Goal: Task Accomplishment & Management: Manage account settings

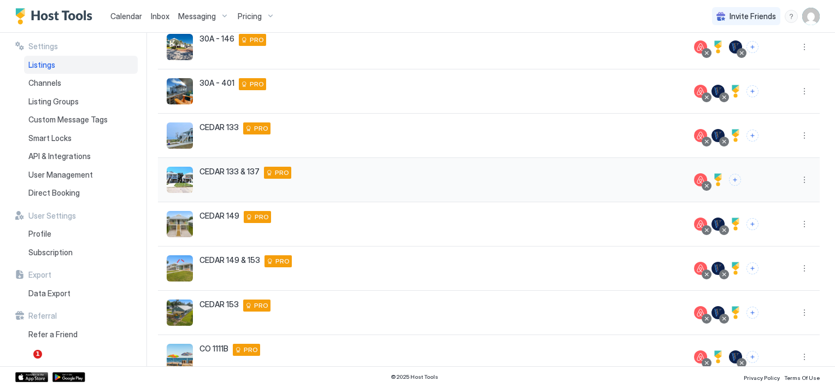
scroll to position [250, 0]
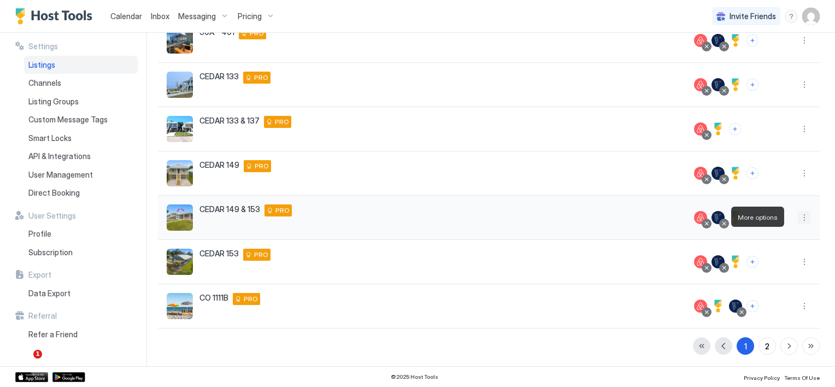
click at [798, 219] on button "More options" at bounding box center [804, 217] width 13 height 13
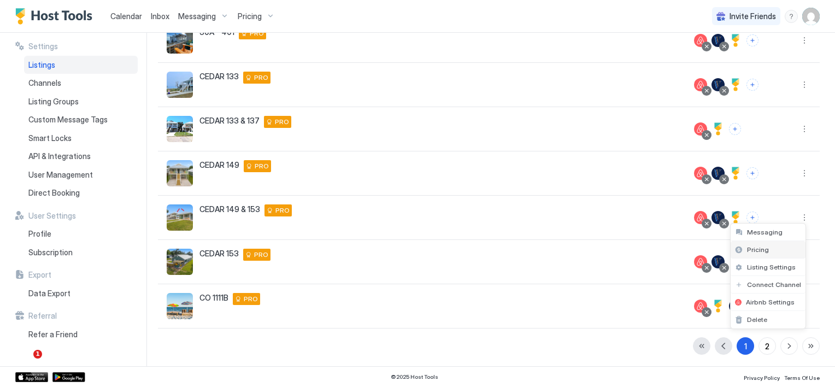
click at [759, 249] on span "Pricing" at bounding box center [758, 249] width 22 height 8
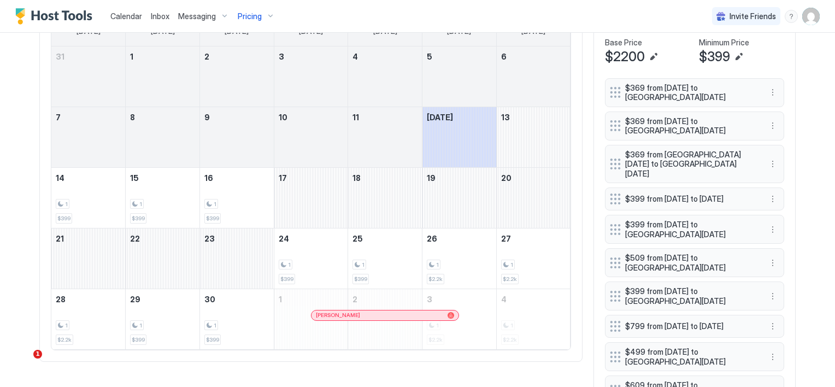
scroll to position [273, 0]
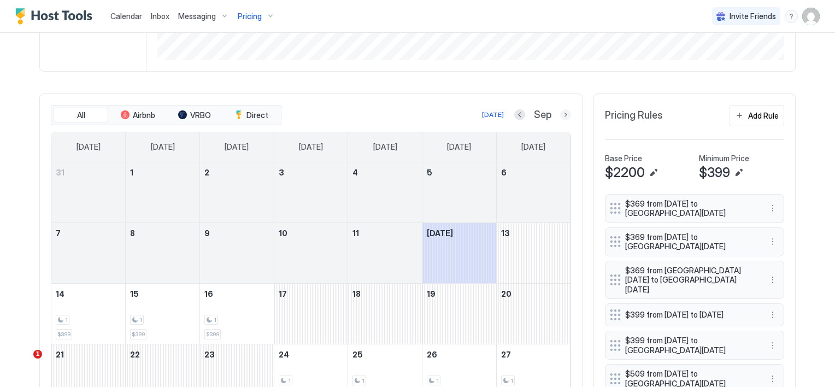
click at [563, 114] on button "Next month" at bounding box center [565, 114] width 11 height 11
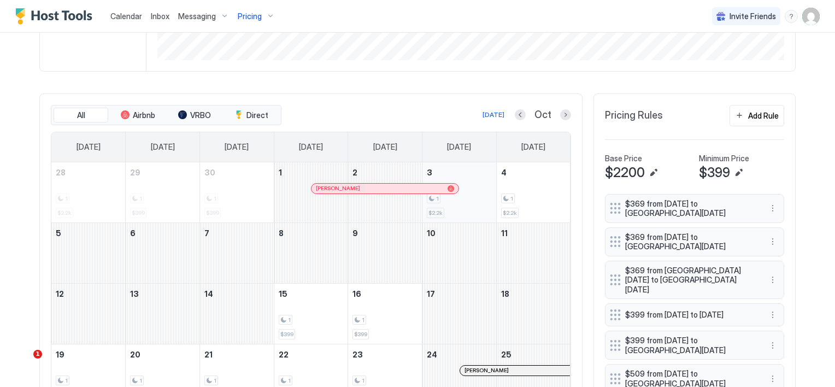
click at [476, 193] on div "1" at bounding box center [459, 198] width 65 height 10
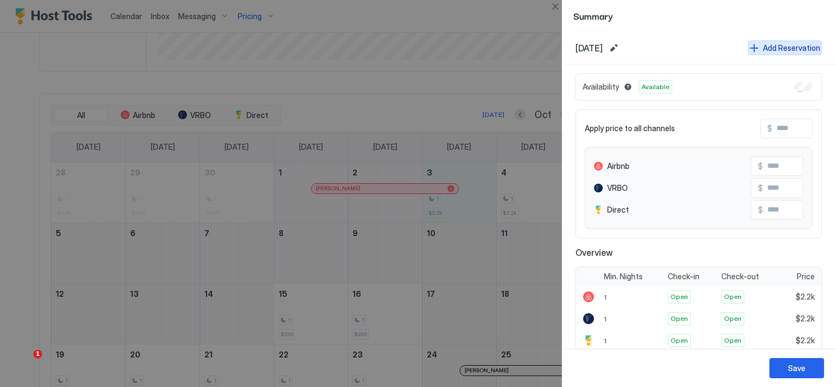
click at [752, 44] on button "Add Reservation" at bounding box center [785, 47] width 74 height 15
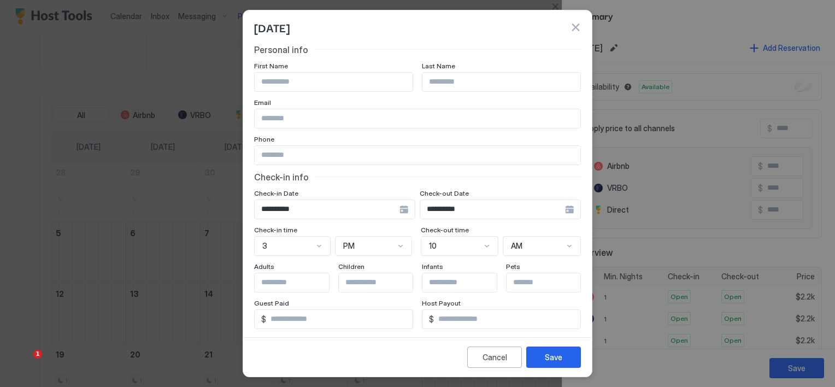
click at [398, 208] on div "**********" at bounding box center [334, 209] width 161 height 20
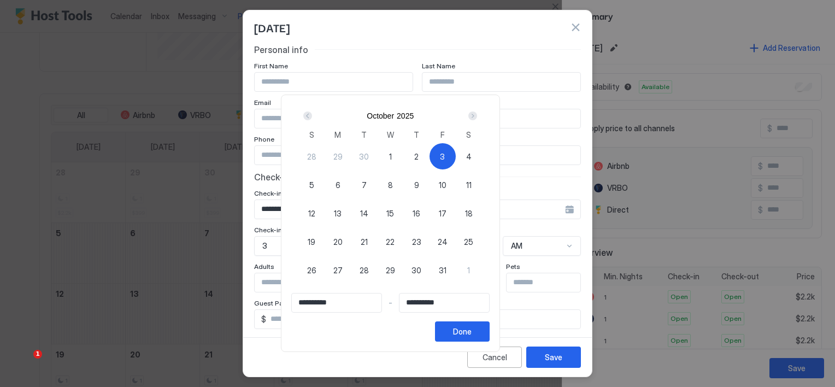
click at [445, 154] on span "3" at bounding box center [442, 156] width 5 height 11
click at [445, 155] on span "3" at bounding box center [442, 156] width 5 height 11
type input "**********"
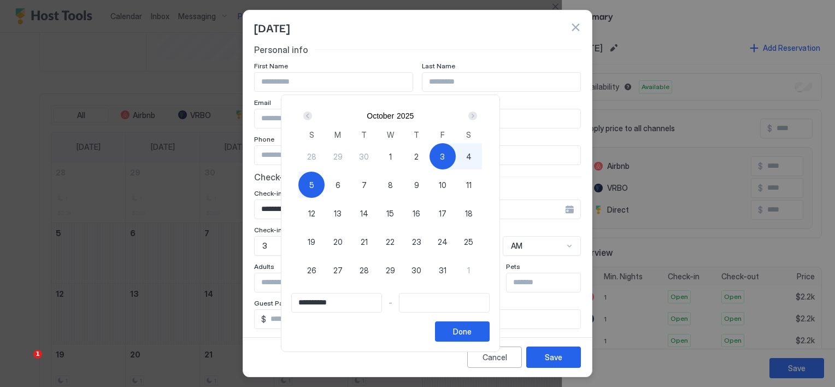
click at [325, 184] on div "5" at bounding box center [311, 185] width 26 height 26
type input "**********"
click at [472, 333] on div "Done" at bounding box center [462, 331] width 19 height 11
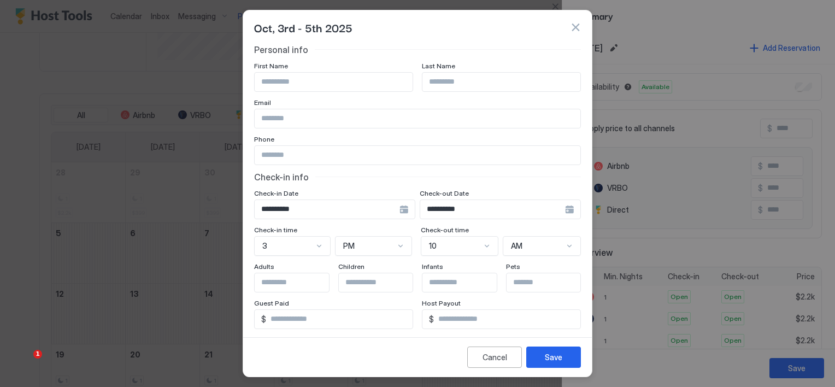
click at [314, 84] on input "Input Field" at bounding box center [334, 82] width 158 height 19
type input "******"
click at [438, 83] on input "Input Field" at bounding box center [501, 82] width 158 height 19
type input "******"
click at [385, 122] on input "Input Field" at bounding box center [418, 118] width 326 height 19
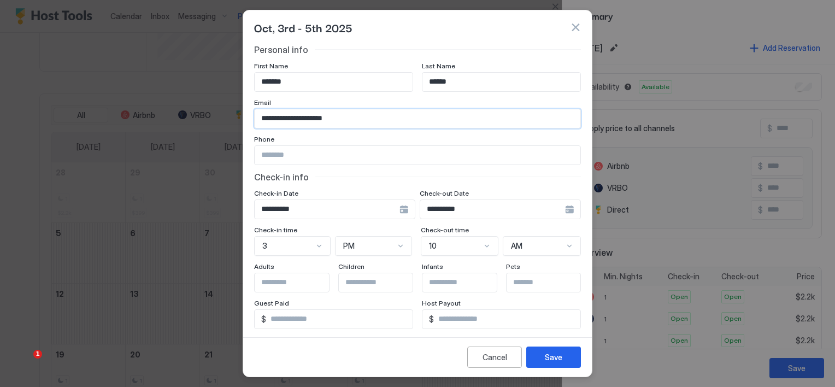
type input "**********"
click at [359, 153] on input "Input Field" at bounding box center [418, 155] width 326 height 19
click at [344, 155] on input "Input Field" at bounding box center [418, 155] width 326 height 19
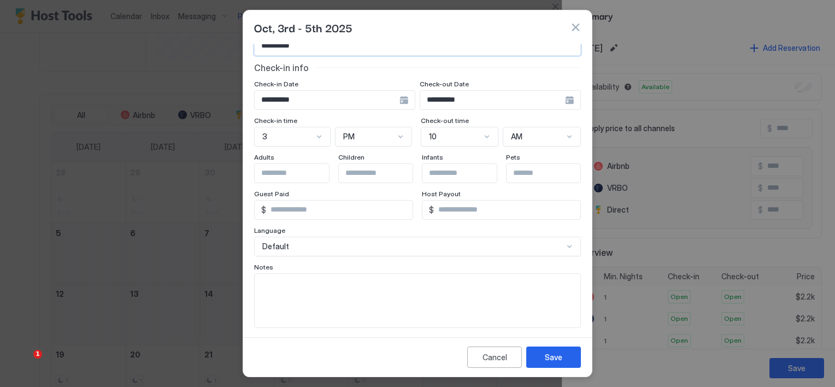
scroll to position [114, 0]
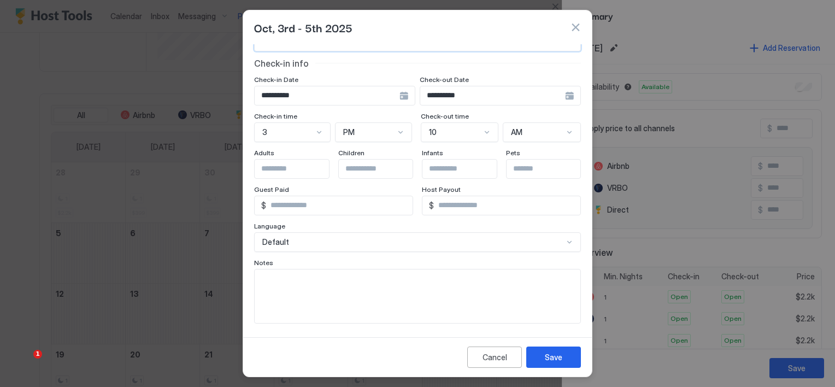
type input "**********"
click at [277, 276] on textarea "Input Field" at bounding box center [418, 296] width 326 height 54
type textarea "*********"
click at [553, 360] on div "Save" at bounding box center [553, 356] width 17 height 11
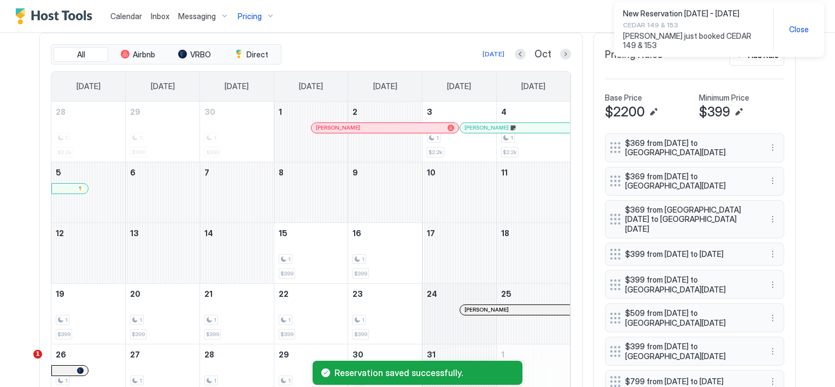
scroll to position [328, 0]
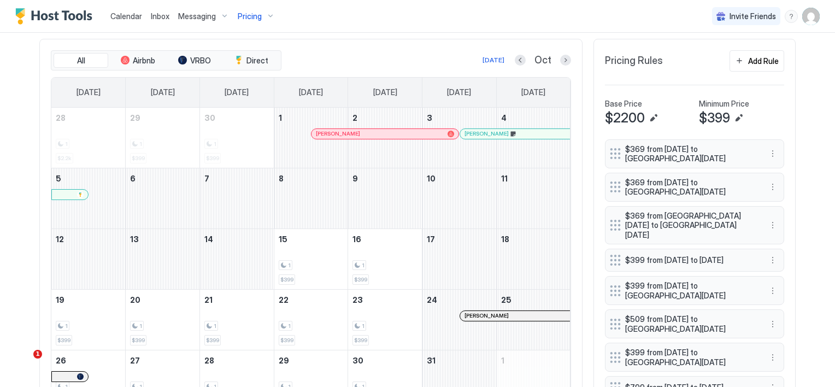
click at [508, 133] on div at bounding box center [512, 134] width 9 height 9
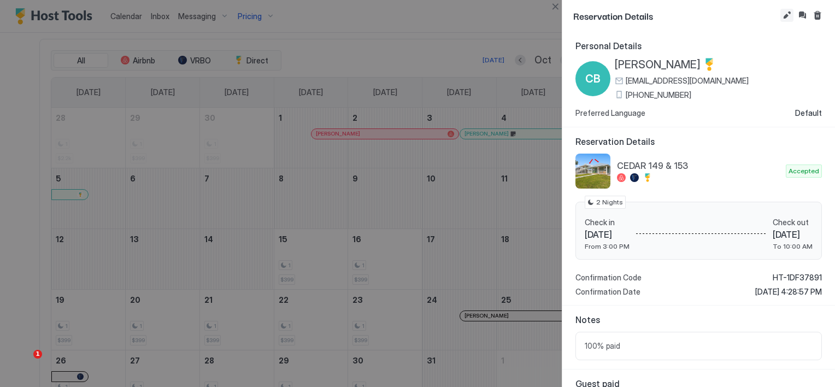
click at [785, 15] on button "Edit reservation" at bounding box center [786, 15] width 13 height 13
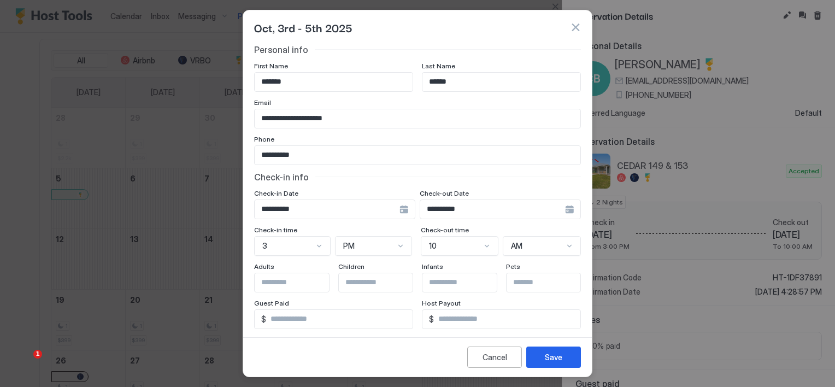
scroll to position [109, 0]
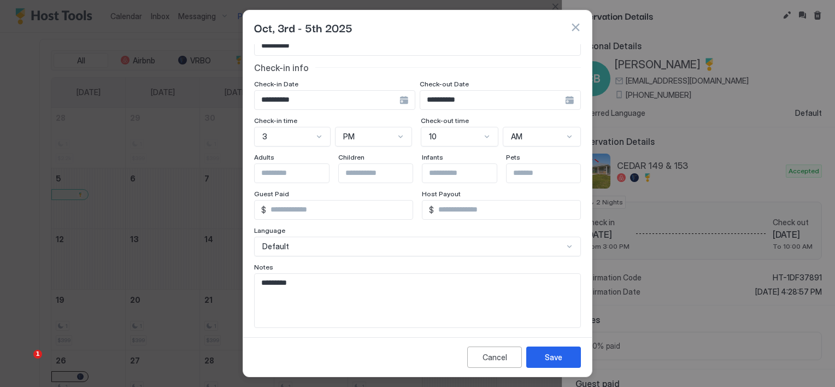
click at [335, 313] on textarea "*********" at bounding box center [414, 301] width 318 height 54
type textarea "**********"
click at [540, 357] on button "Save" at bounding box center [553, 356] width 55 height 21
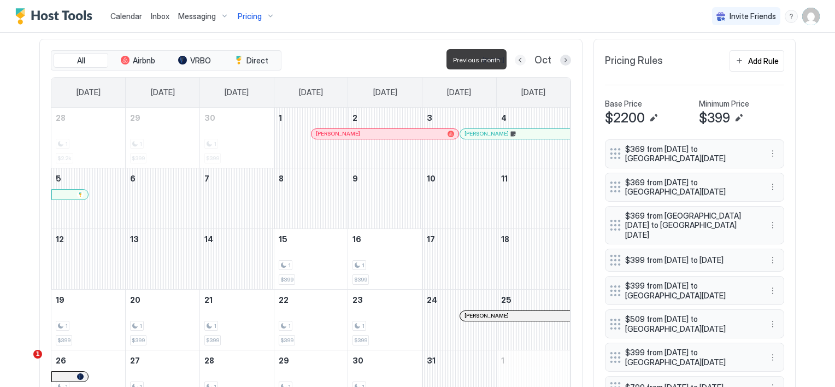
click at [515, 58] on button "Previous month" at bounding box center [520, 60] width 11 height 11
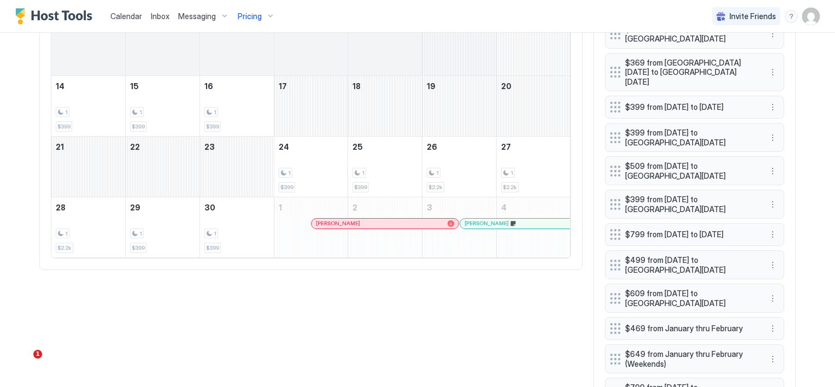
scroll to position [492, 0]
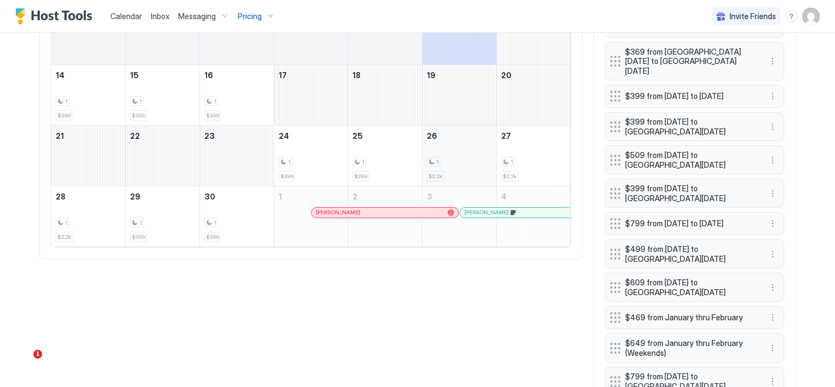
click at [434, 162] on div "1" at bounding box center [434, 162] width 14 height 10
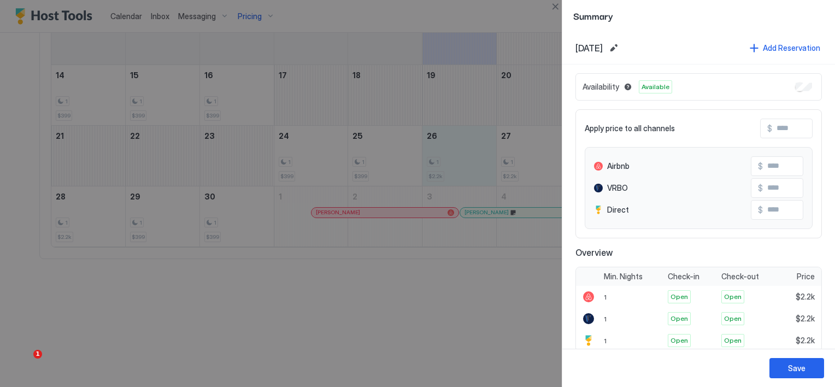
click at [68, 214] on div at bounding box center [417, 193] width 835 height 387
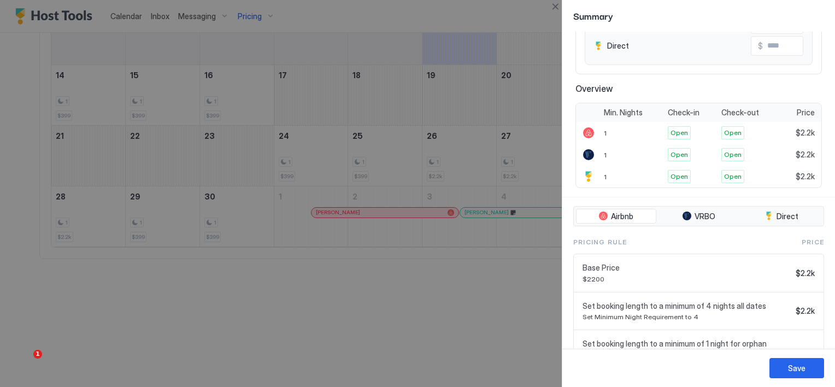
scroll to position [257, 0]
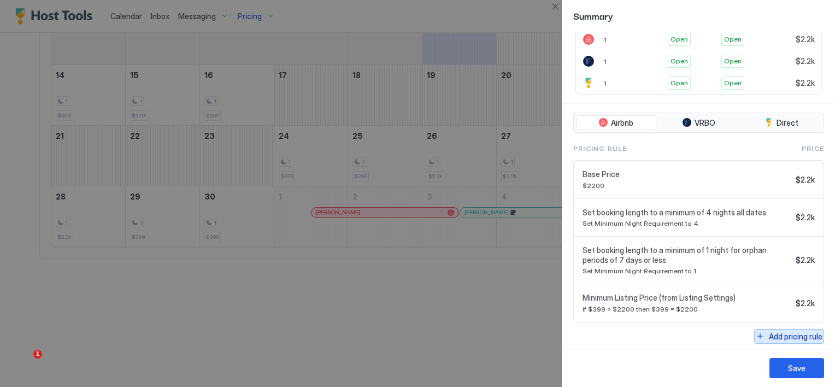
click at [792, 337] on div "Add pricing rule" at bounding box center [796, 336] width 54 height 11
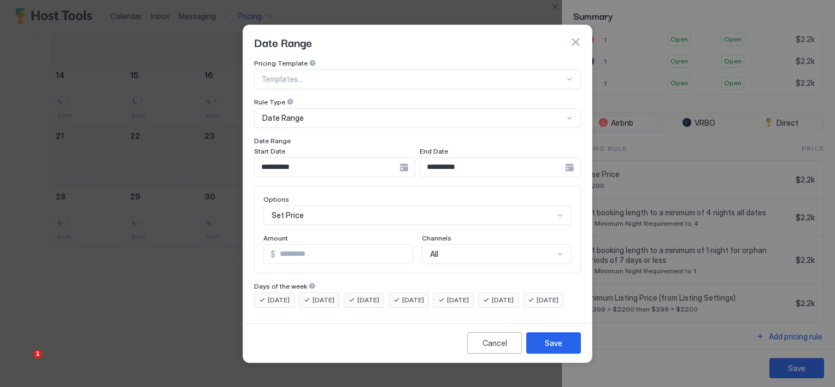
click at [402, 158] on div "**********" at bounding box center [334, 167] width 161 height 20
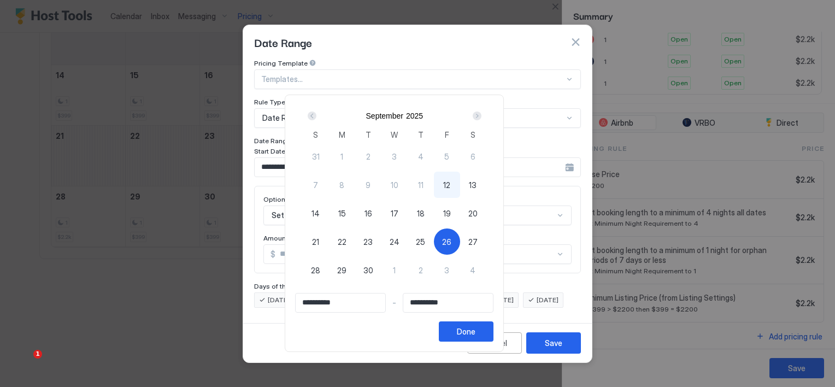
click at [451, 242] on span "26" at bounding box center [446, 241] width 9 height 11
click at [451, 240] on span "26" at bounding box center [446, 241] width 9 height 11
type input "**********"
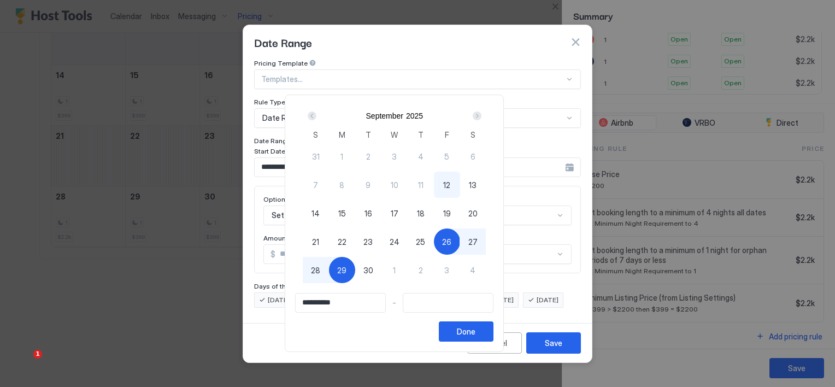
click at [346, 271] on span "29" at bounding box center [341, 269] width 9 height 11
type input "**********"
click at [475, 334] on div "Done" at bounding box center [466, 331] width 19 height 11
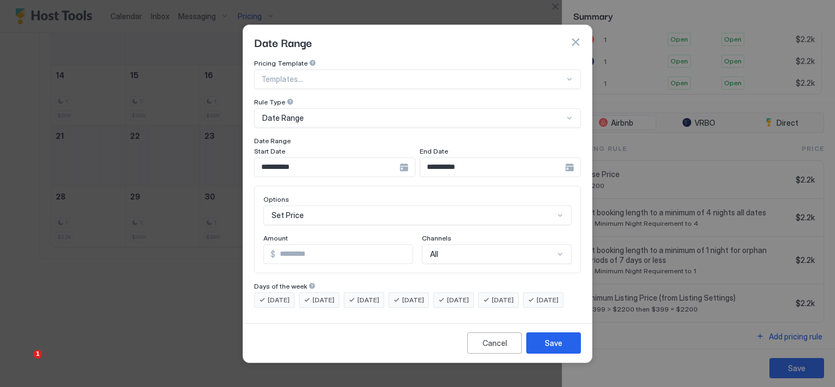
click at [285, 245] on input "*" at bounding box center [343, 254] width 137 height 19
click at [284, 245] on input "*" at bounding box center [343, 254] width 137 height 19
drag, startPoint x: 306, startPoint y: 247, endPoint x: 255, endPoint y: 243, distance: 51.6
click at [255, 243] on div "Options Set Price Amount $ *** Channels All" at bounding box center [417, 229] width 327 height 87
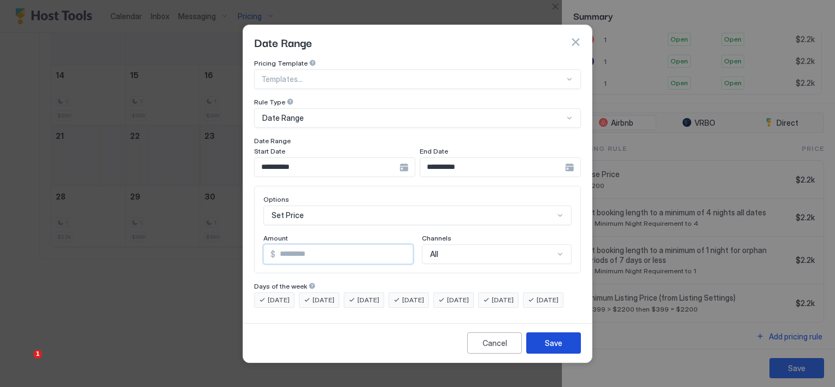
type input "***"
click at [559, 349] on div "Save" at bounding box center [553, 342] width 17 height 11
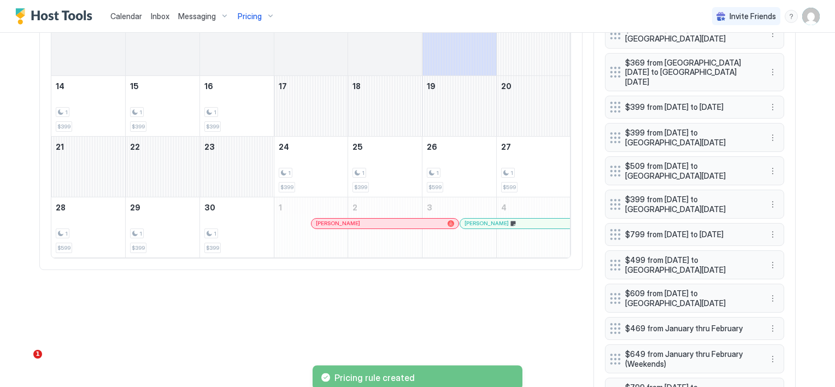
scroll to position [492, 0]
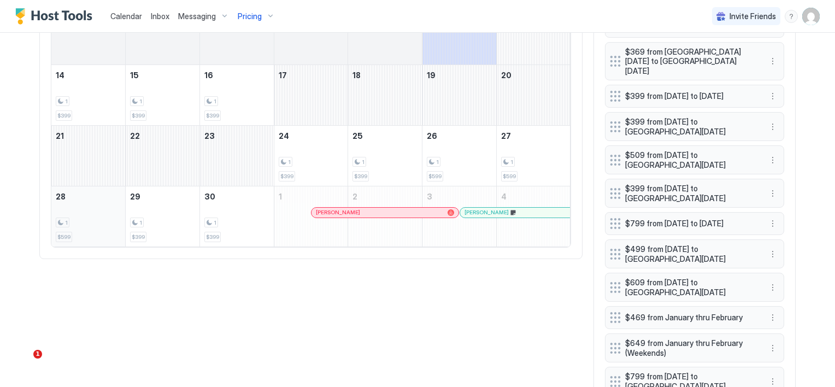
click at [72, 223] on div "1" at bounding box center [88, 222] width 65 height 10
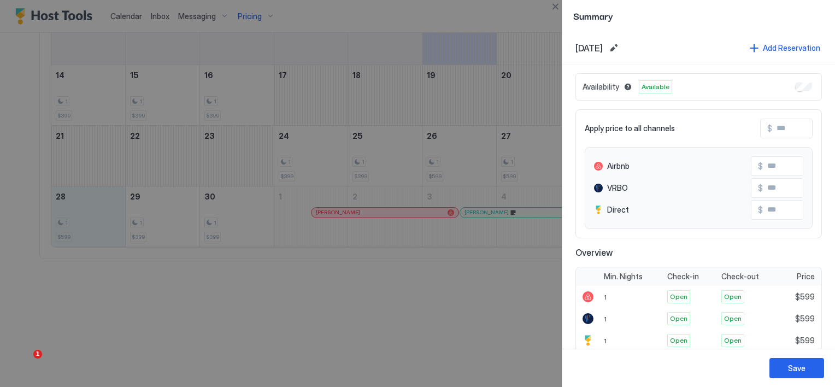
click at [78, 221] on div at bounding box center [417, 193] width 835 height 387
click at [74, 226] on div at bounding box center [417, 193] width 835 height 387
click at [77, 219] on div at bounding box center [417, 193] width 835 height 387
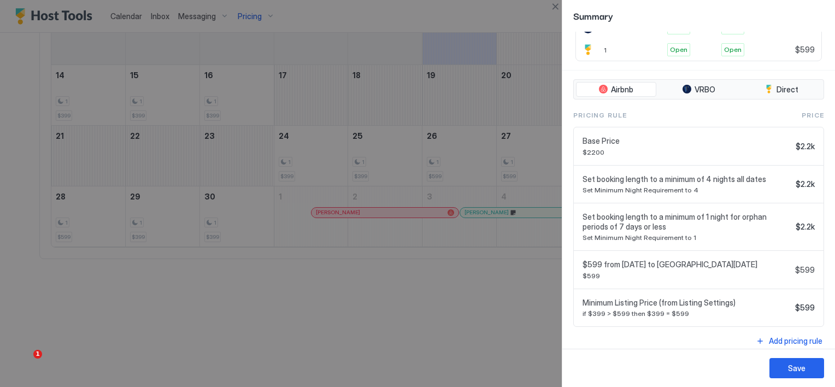
scroll to position [295, 0]
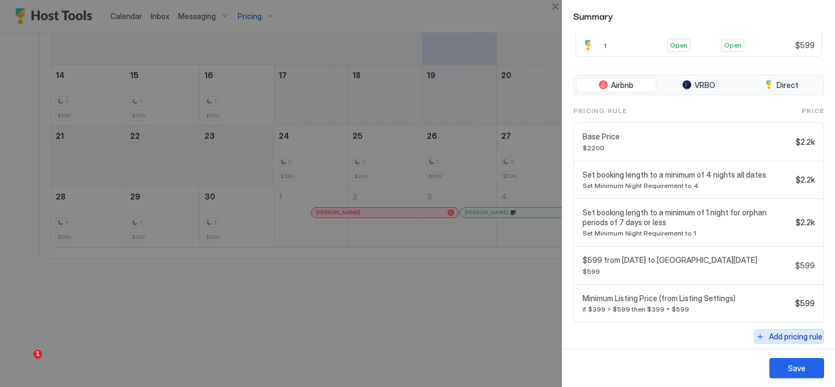
click at [785, 332] on div "Add pricing rule" at bounding box center [796, 336] width 54 height 11
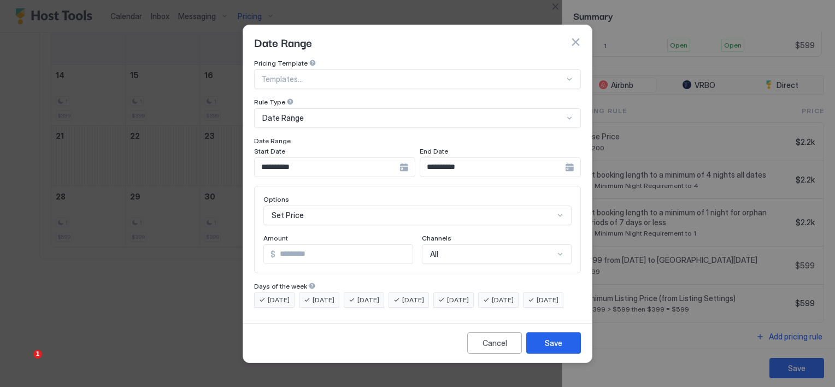
click at [409, 158] on div "**********" at bounding box center [334, 167] width 161 height 20
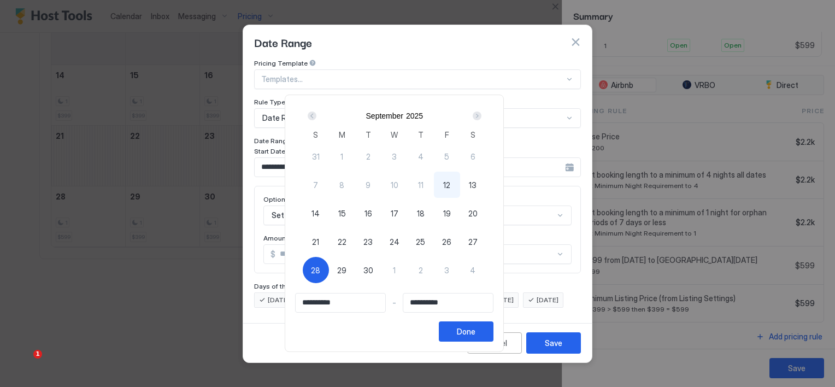
click at [320, 267] on span "28" at bounding box center [315, 269] width 9 height 11
click at [320, 269] on span "28" at bounding box center [315, 269] width 9 height 11
type input "**********"
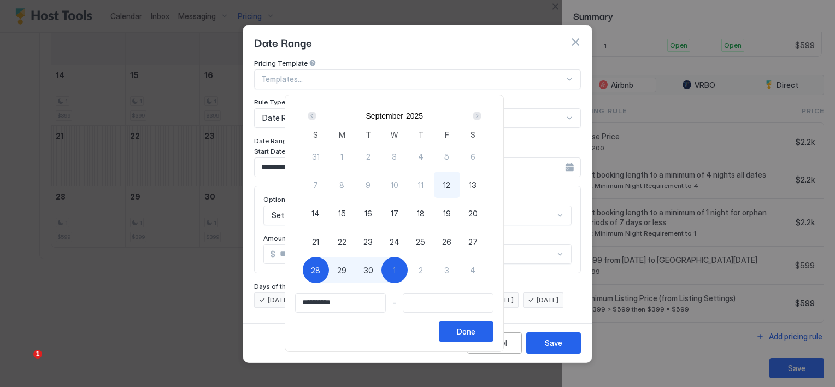
click at [408, 270] on div "1" at bounding box center [394, 270] width 26 height 26
type input "**********"
click at [493, 327] on button "Done" at bounding box center [466, 331] width 55 height 20
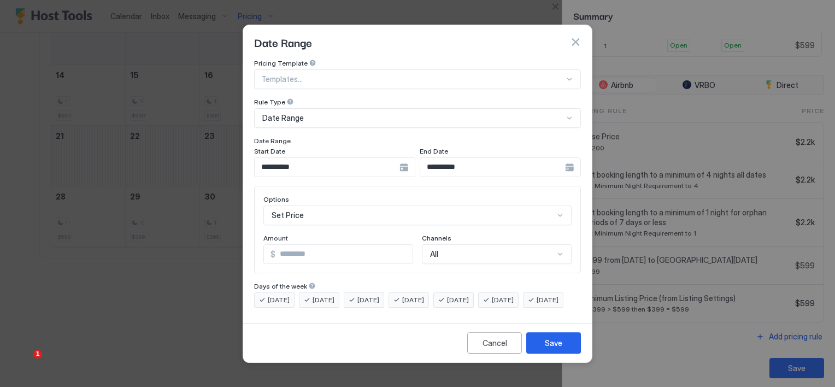
click at [304, 245] on input "*" at bounding box center [343, 254] width 137 height 19
type input "***"
click at [541, 352] on button "Save" at bounding box center [553, 342] width 55 height 21
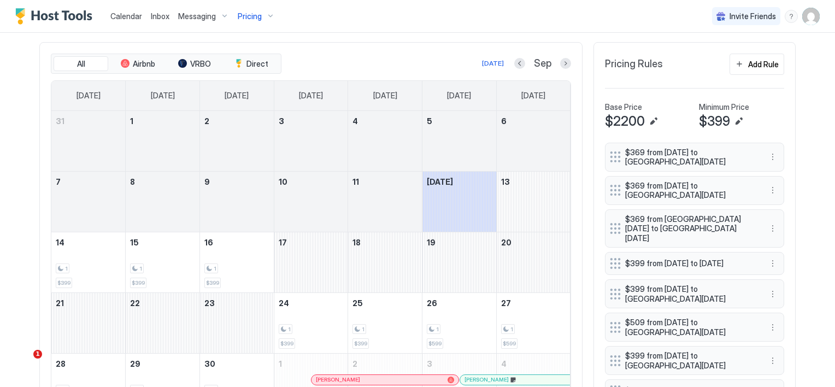
scroll to position [273, 0]
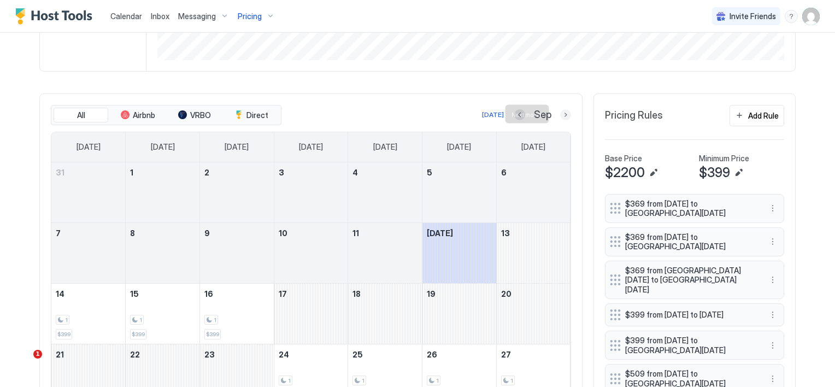
click at [564, 115] on button "Next month" at bounding box center [565, 114] width 11 height 11
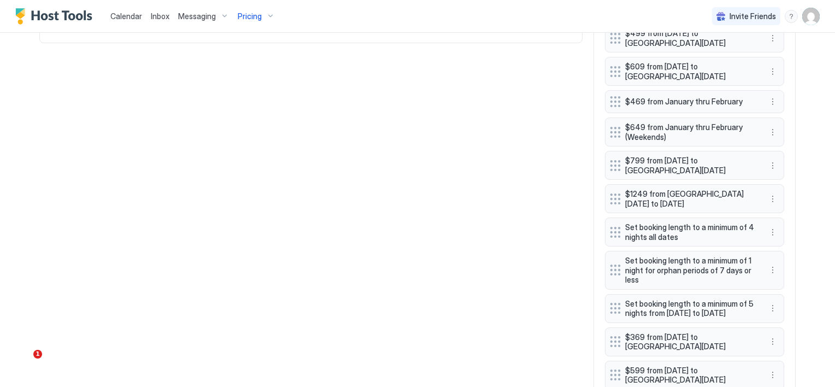
scroll to position [710, 0]
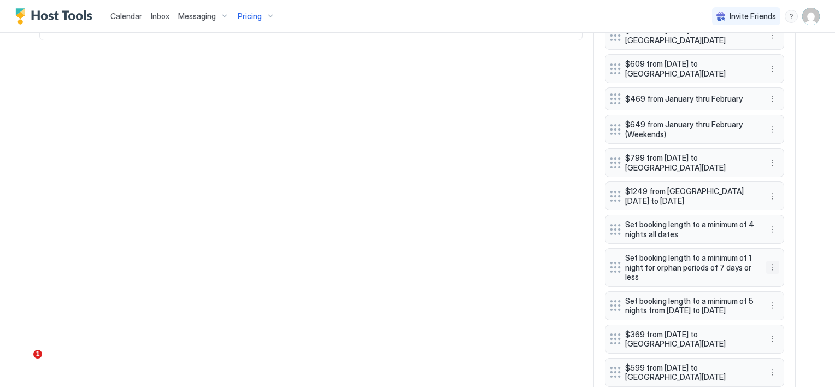
click at [766, 264] on button "More options" at bounding box center [772, 267] width 13 height 13
click at [774, 279] on div "Edit" at bounding box center [779, 281] width 24 height 8
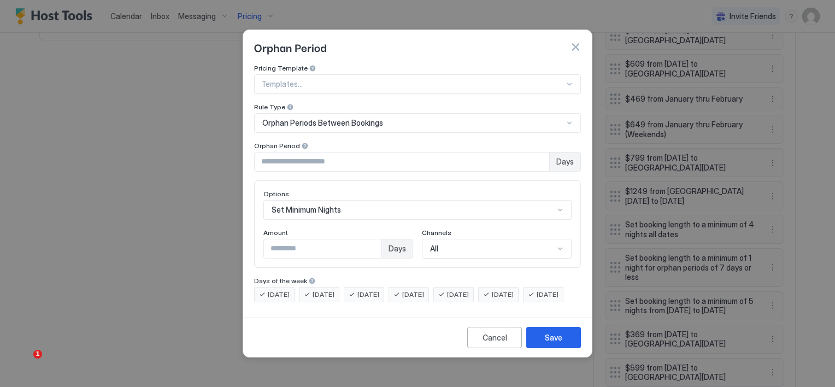
click at [469, 290] on span "[DATE]" at bounding box center [458, 295] width 22 height 10
click at [514, 290] on span "[DATE]" at bounding box center [503, 295] width 22 height 10
click at [551, 343] on div "Save" at bounding box center [553, 337] width 17 height 11
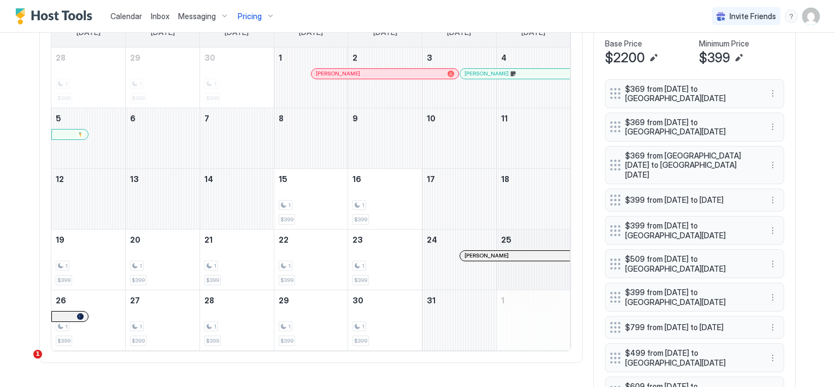
scroll to position [328, 0]
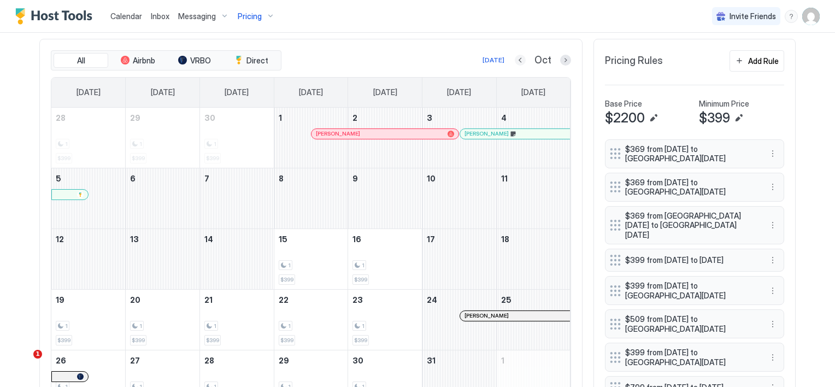
click at [519, 58] on button "Previous month" at bounding box center [520, 60] width 11 height 11
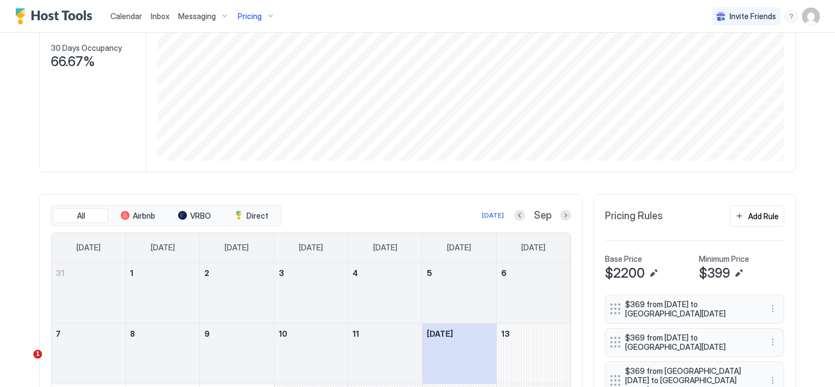
scroll to position [136, 0]
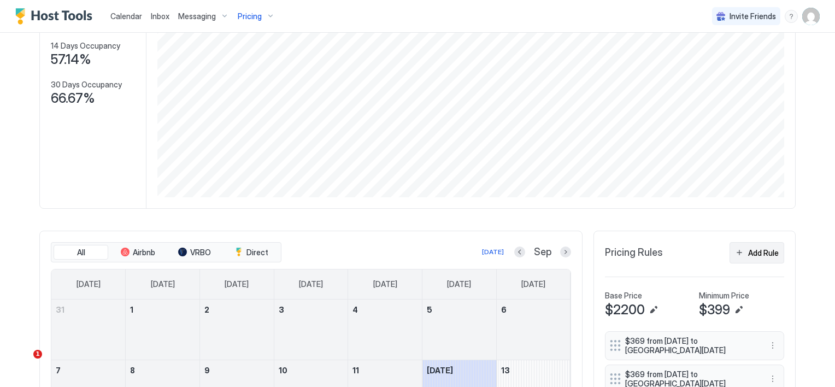
click at [756, 247] on div "Add Rule" at bounding box center [763, 252] width 31 height 11
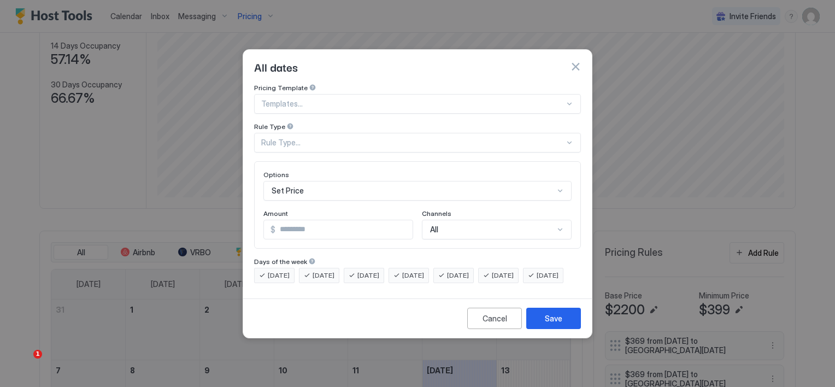
click at [334, 99] on div at bounding box center [412, 104] width 303 height 10
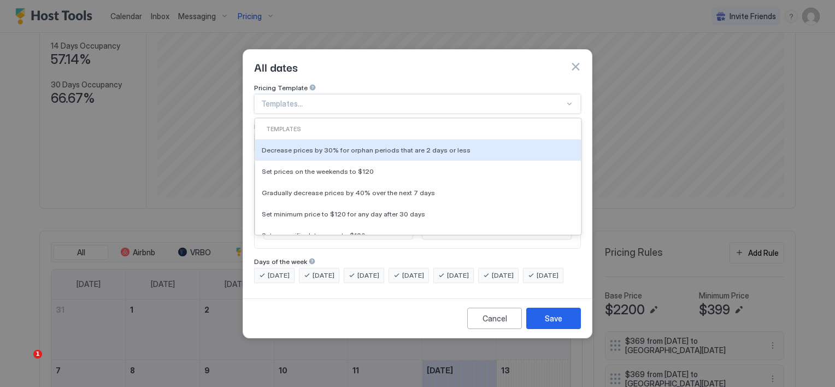
click at [334, 99] on div at bounding box center [412, 104] width 303 height 10
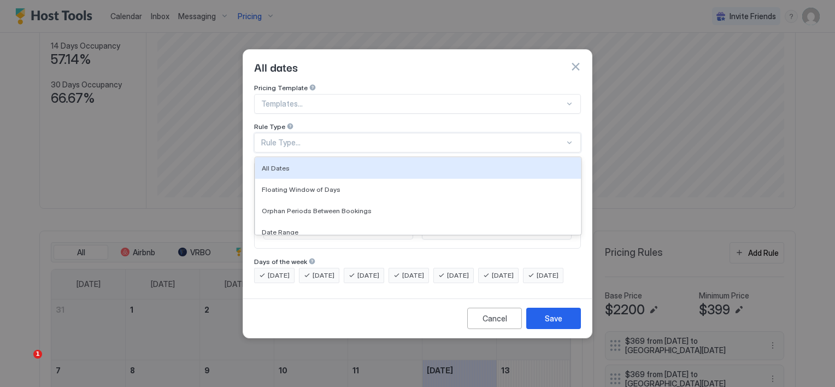
click at [336, 138] on div "Rule Type..." at bounding box center [412, 143] width 303 height 10
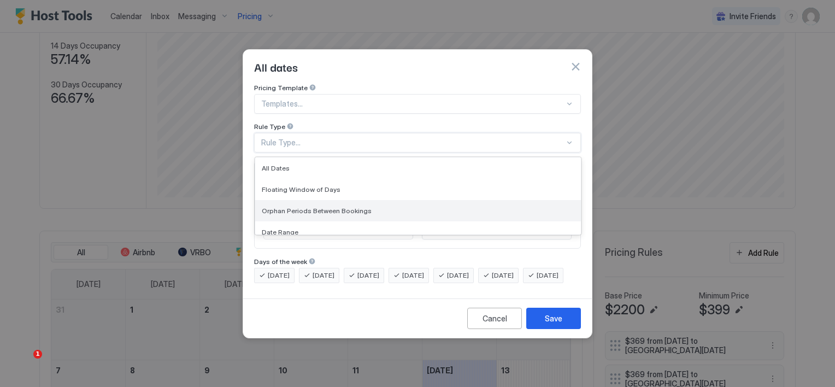
click at [337, 207] on span "Orphan Periods Between Bookings" at bounding box center [317, 211] width 110 height 8
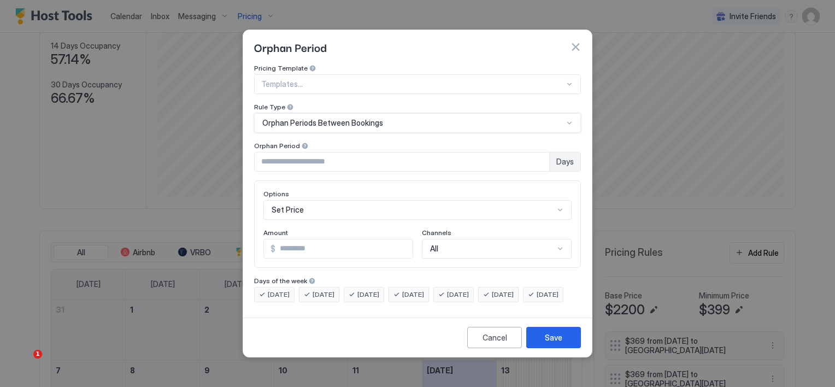
click at [292, 154] on input "*" at bounding box center [402, 161] width 295 height 19
drag, startPoint x: 282, startPoint y: 155, endPoint x: 244, endPoint y: 151, distance: 38.5
click at [244, 151] on div "Pricing Template Templates... Rule Type Orphan Periods Between Bookings Orphan …" at bounding box center [417, 188] width 349 height 249
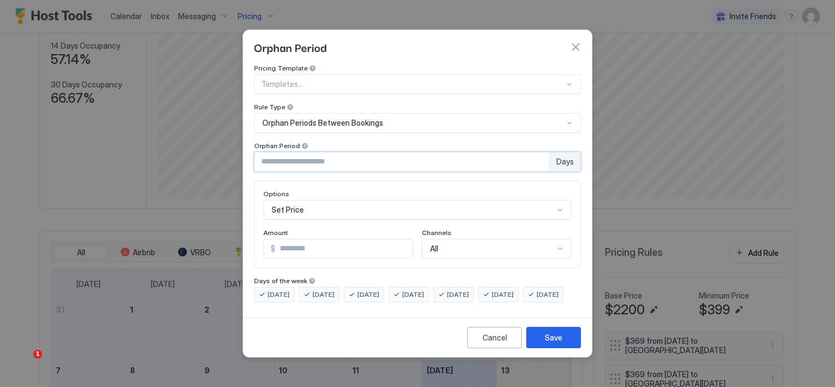
type input "**"
click at [424, 290] on span "[DATE]" at bounding box center [413, 295] width 22 height 10
click at [379, 290] on span "[DATE]" at bounding box center [368, 295] width 22 height 10
click at [322, 277] on div "Days of the week" at bounding box center [417, 282] width 327 height 10
click at [281, 290] on span "[DATE]" at bounding box center [279, 295] width 22 height 10
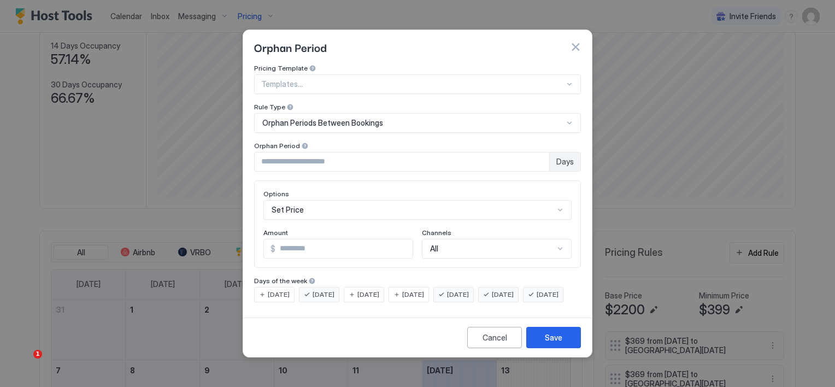
click at [279, 311] on div "Pricing Template Templates... Rule Type Orphan Periods Between Bookings Orphan …" at bounding box center [417, 188] width 349 height 249
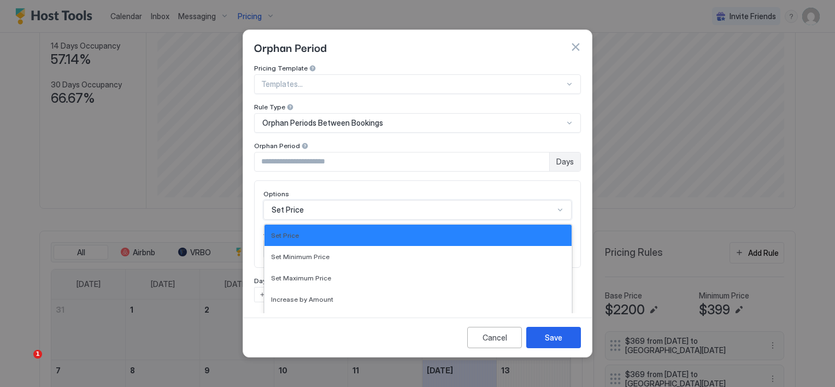
click at [314, 203] on div "17 results available. Use Up and Down to choose options, press Enter to select …" at bounding box center [417, 210] width 308 height 20
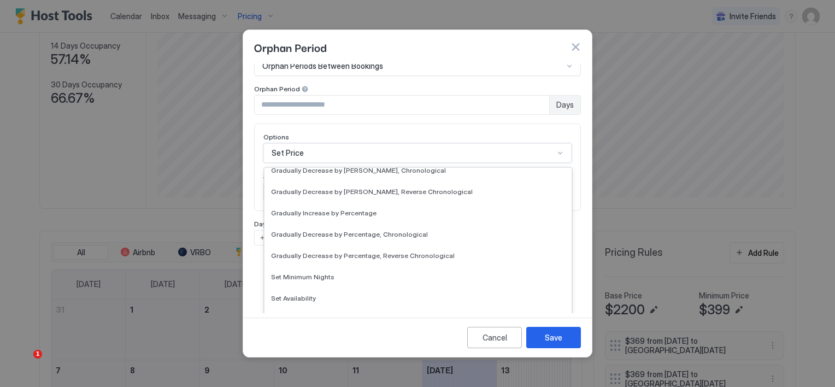
scroll to position [198, 0]
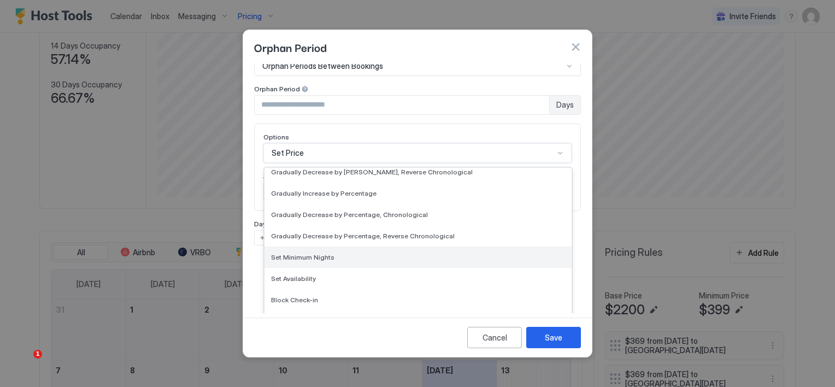
click at [310, 253] on span "Set Minimum Nights" at bounding box center [302, 257] width 63 height 8
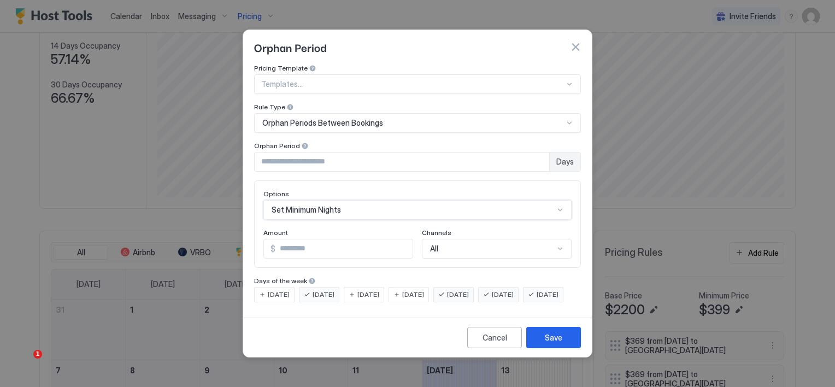
scroll to position [0, 0]
click at [289, 241] on input "*" at bounding box center [322, 248] width 117 height 19
type input "*"
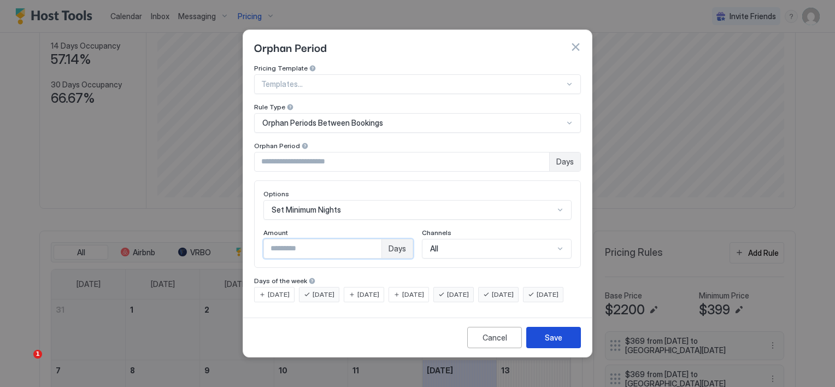
click at [563, 348] on button "Save" at bounding box center [553, 337] width 55 height 21
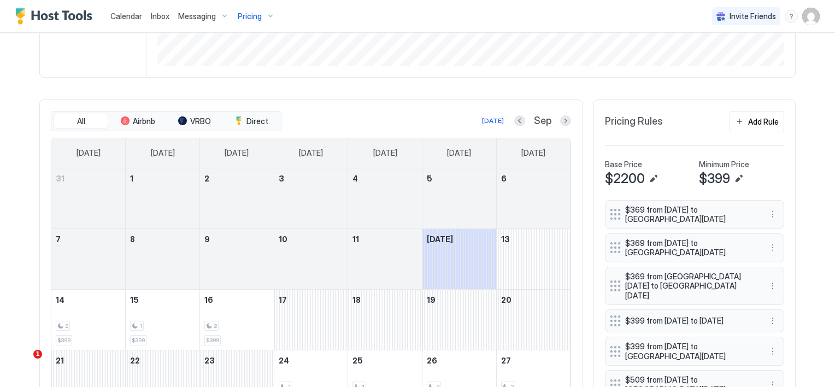
scroll to position [191, 0]
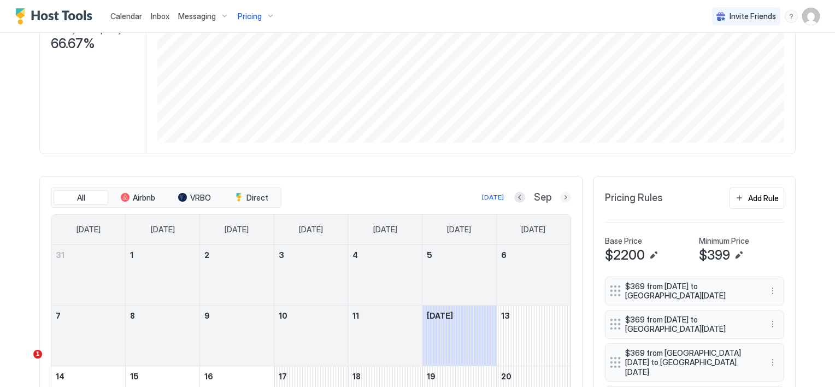
click at [562, 195] on button "Next month" at bounding box center [565, 197] width 11 height 11
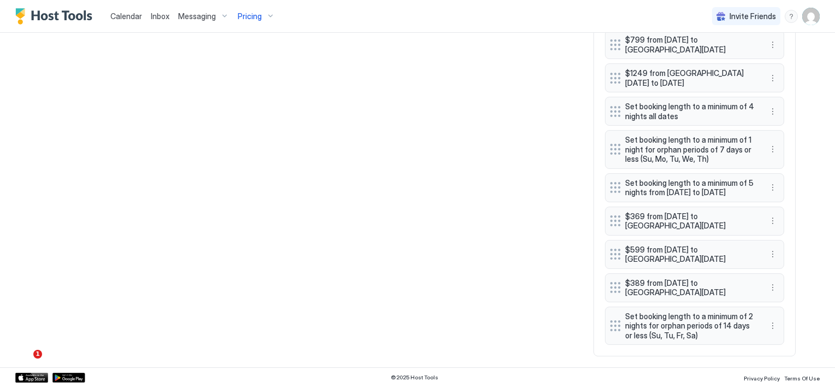
scroll to position [835, 0]
click at [766, 328] on button "More options" at bounding box center [772, 325] width 13 height 13
click at [775, 343] on div "Edit" at bounding box center [779, 341] width 24 height 8
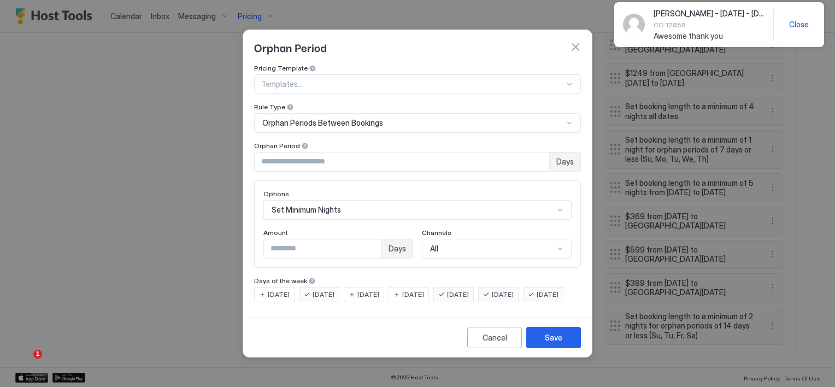
click at [537, 299] on span "[DATE]" at bounding box center [548, 295] width 22 height 10
click at [537, 346] on button "Save" at bounding box center [553, 337] width 55 height 21
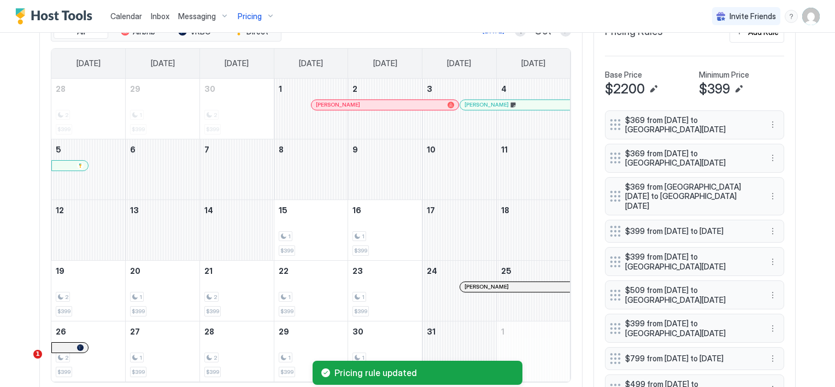
scroll to position [343, 0]
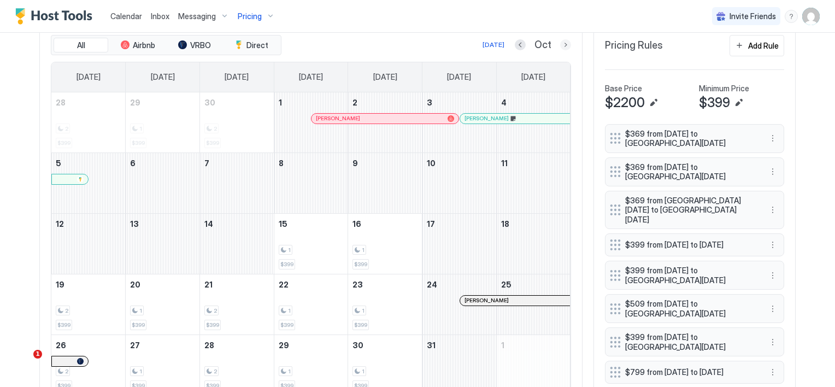
click at [560, 42] on button "Next month" at bounding box center [565, 44] width 11 height 11
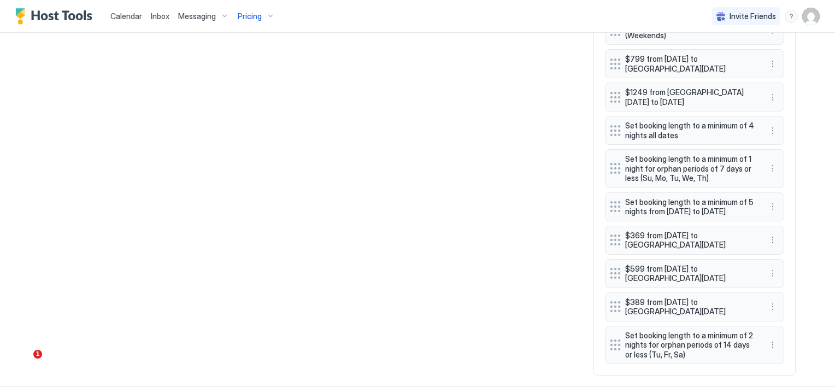
scroll to position [835, 0]
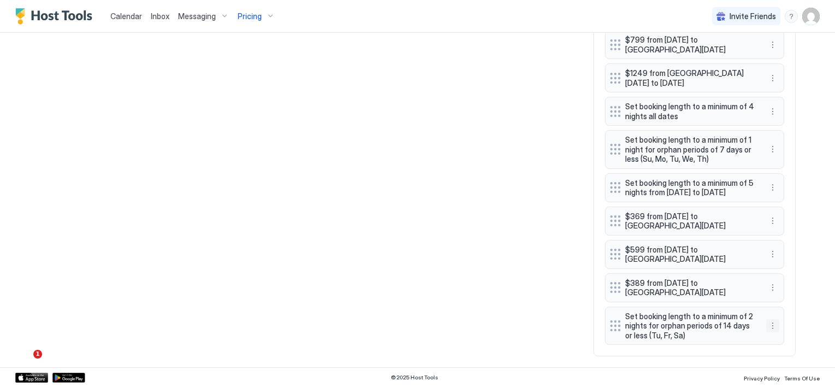
click at [769, 329] on button "More options" at bounding box center [772, 325] width 13 height 13
click at [779, 339] on span "Edit" at bounding box center [785, 341] width 12 height 8
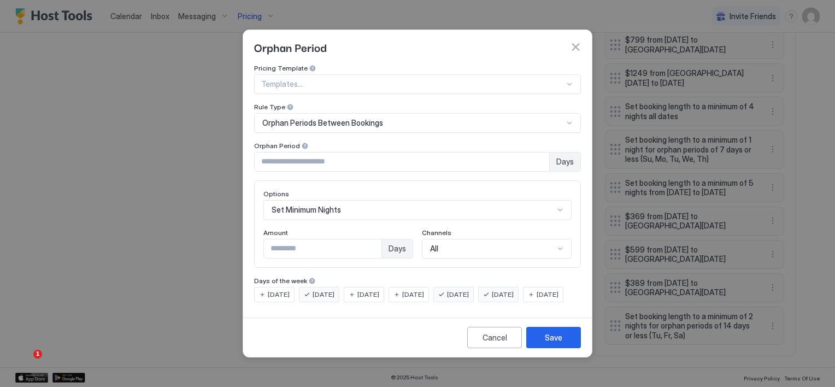
click at [319, 290] on span "[DATE]" at bounding box center [324, 295] width 22 height 10
click at [549, 343] on div "Save" at bounding box center [553, 337] width 17 height 11
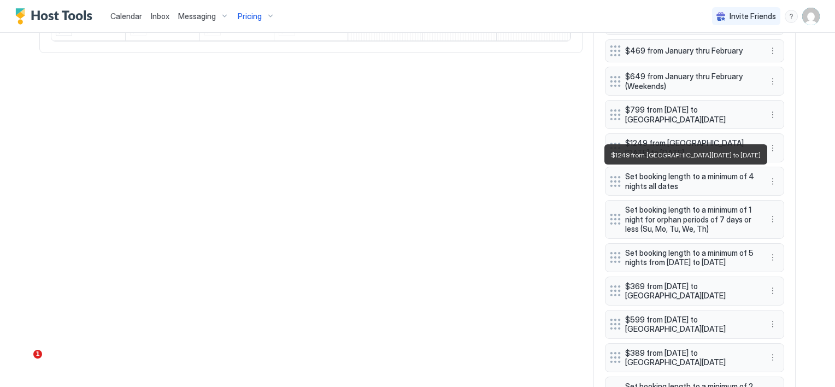
scroll to position [780, 0]
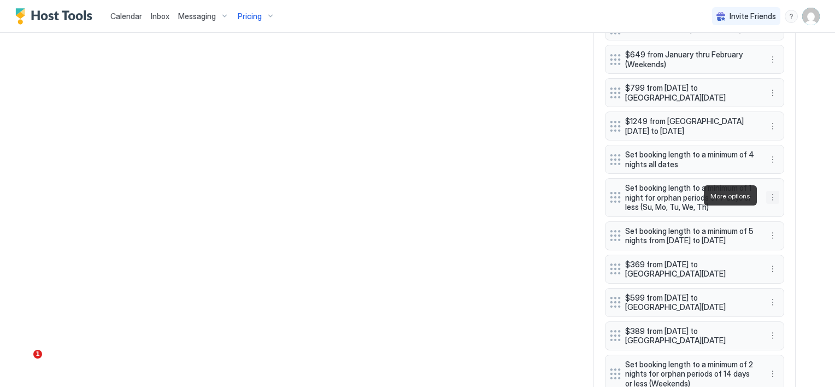
click at [769, 195] on button "More options" at bounding box center [772, 197] width 13 height 13
click at [783, 210] on span "Edit" at bounding box center [785, 211] width 12 height 8
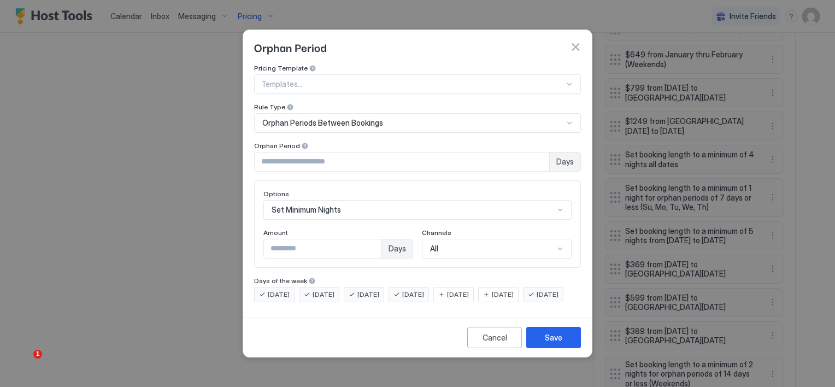
click at [272, 152] on input "*" at bounding box center [402, 161] width 295 height 19
type input "**"
click at [545, 342] on div "Save" at bounding box center [553, 337] width 17 height 11
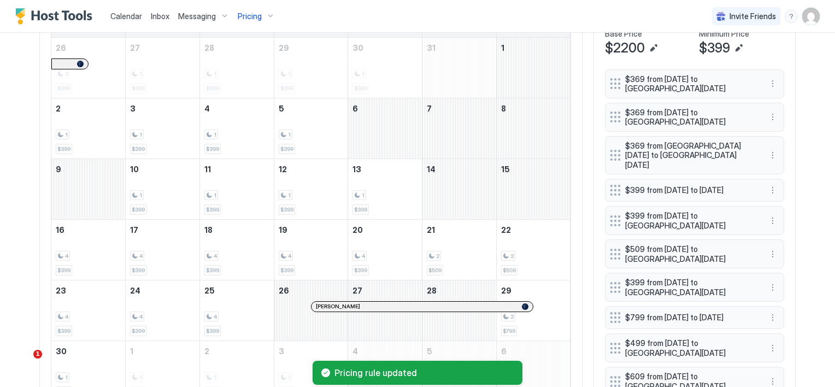
scroll to position [452, 0]
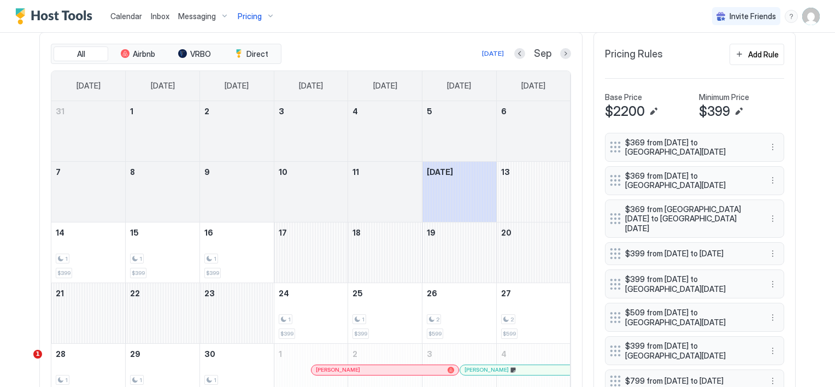
scroll to position [328, 0]
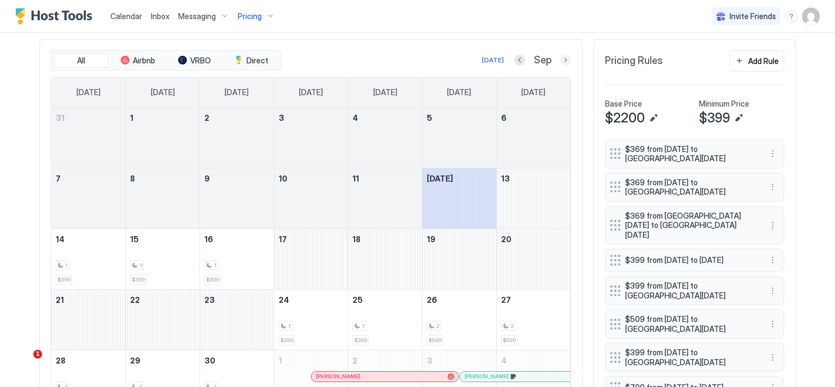
drag, startPoint x: 560, startPoint y: 57, endPoint x: 563, endPoint y: 93, distance: 35.7
click at [560, 57] on button "Next month" at bounding box center [565, 60] width 11 height 11
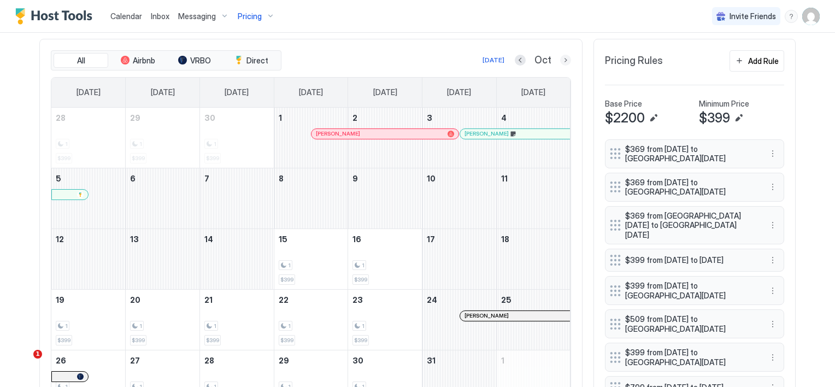
click at [563, 60] on button "Next month" at bounding box center [565, 60] width 11 height 11
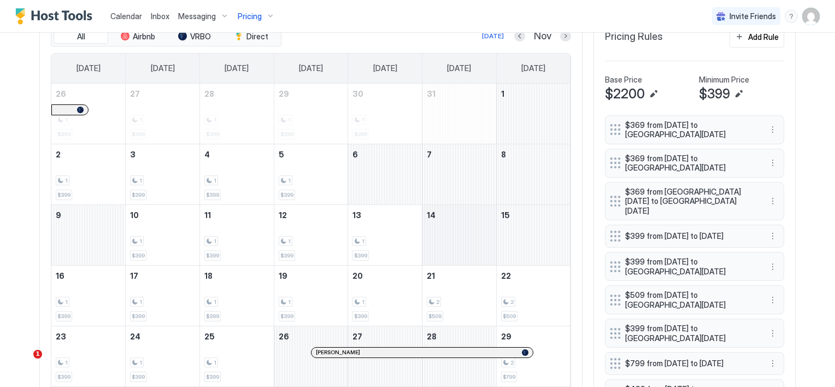
scroll to position [273, 0]
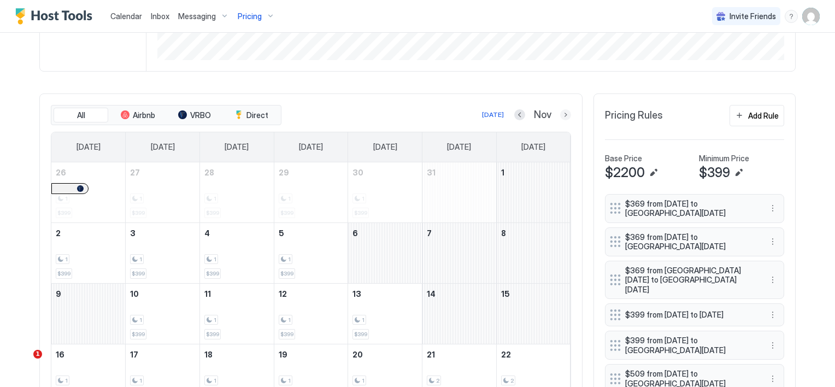
click at [560, 114] on button "Next month" at bounding box center [565, 114] width 11 height 11
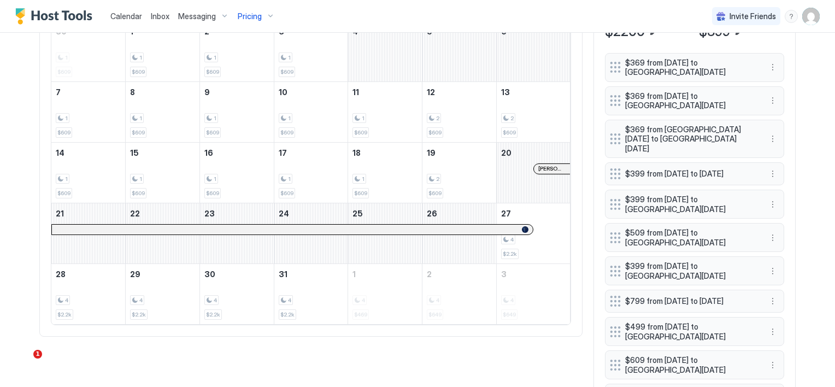
scroll to position [437, 0]
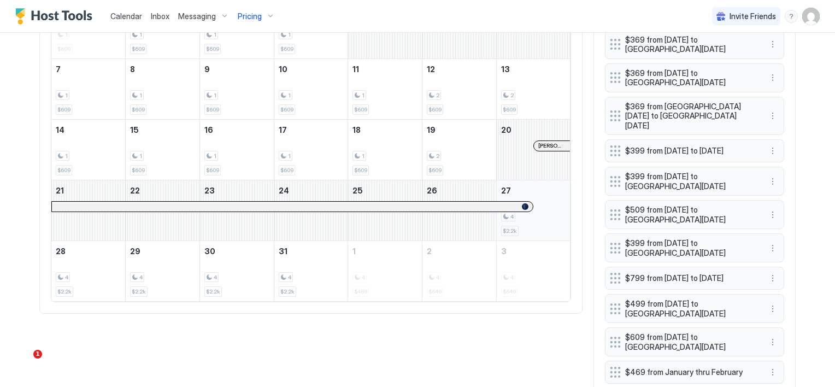
click at [534, 214] on div "4" at bounding box center [533, 216] width 65 height 10
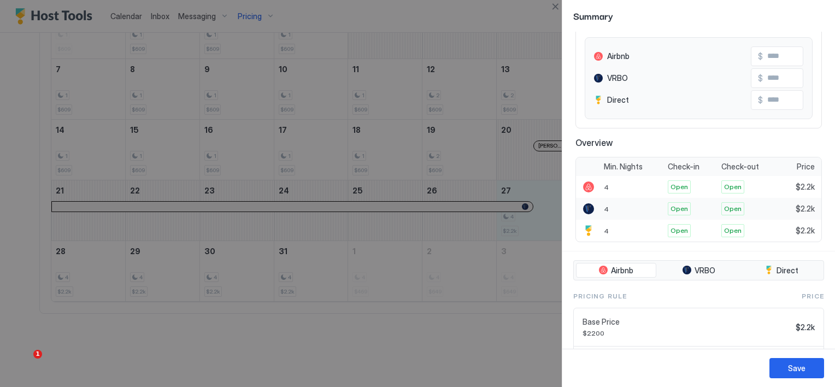
scroll to position [210, 0]
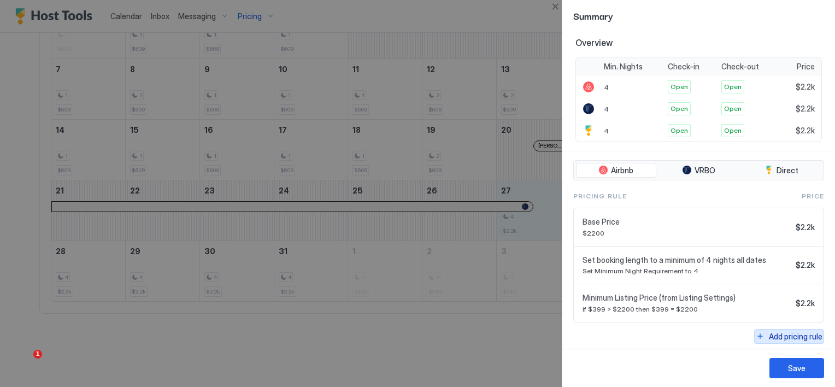
click at [781, 331] on div "Add pricing rule" at bounding box center [796, 336] width 54 height 11
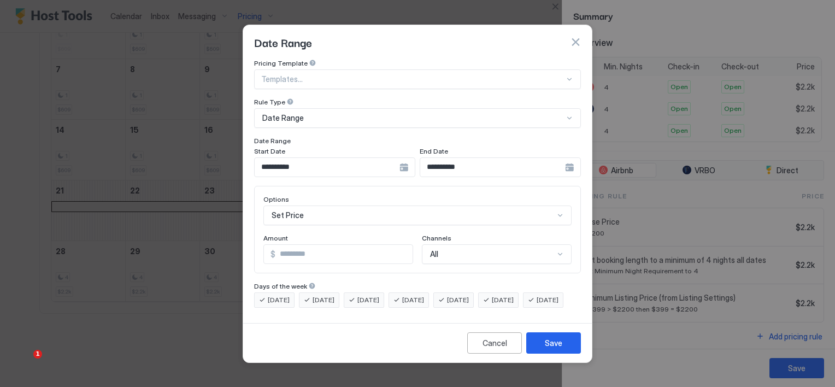
click at [404, 157] on div "**********" at bounding box center [334, 167] width 161 height 20
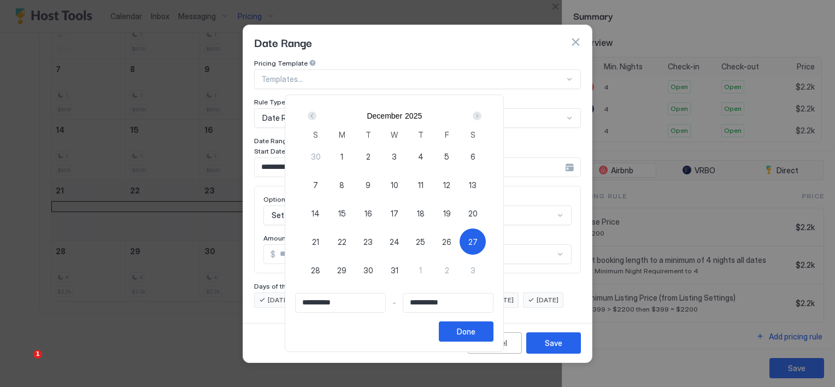
click at [486, 238] on div "27" at bounding box center [473, 241] width 26 height 26
click at [478, 238] on span "27" at bounding box center [472, 241] width 9 height 11
type input "**********"
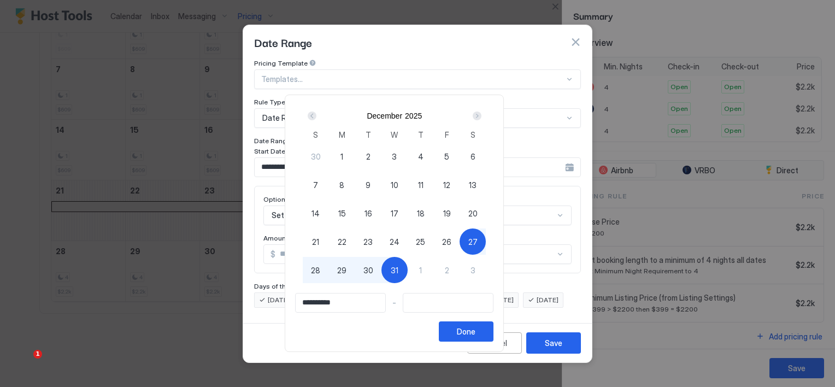
click at [408, 268] on div "31" at bounding box center [394, 270] width 26 height 26
type input "**********"
click at [475, 330] on div "Done" at bounding box center [466, 331] width 19 height 11
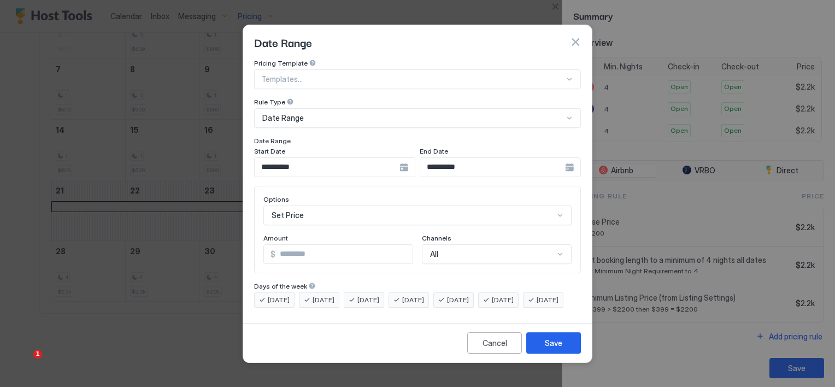
click at [302, 246] on input "*" at bounding box center [343, 254] width 137 height 19
drag, startPoint x: 306, startPoint y: 249, endPoint x: 266, endPoint y: 248, distance: 40.4
click at [266, 248] on div "$ ***" at bounding box center [338, 254] width 150 height 20
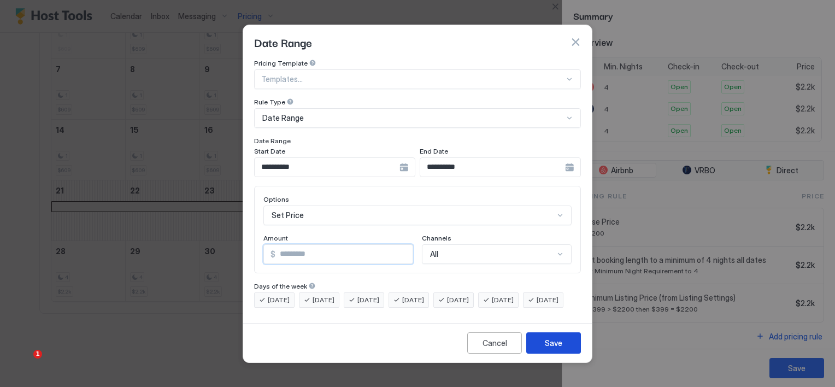
type input "***"
click at [545, 349] on div "Save" at bounding box center [553, 342] width 17 height 11
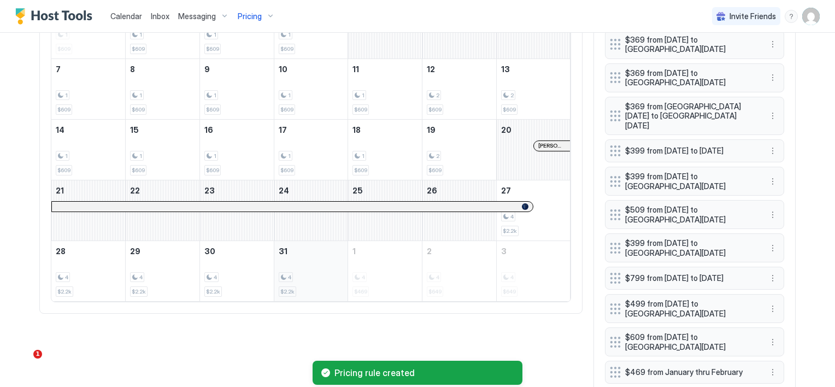
click at [282, 273] on div "4" at bounding box center [286, 277] width 14 height 10
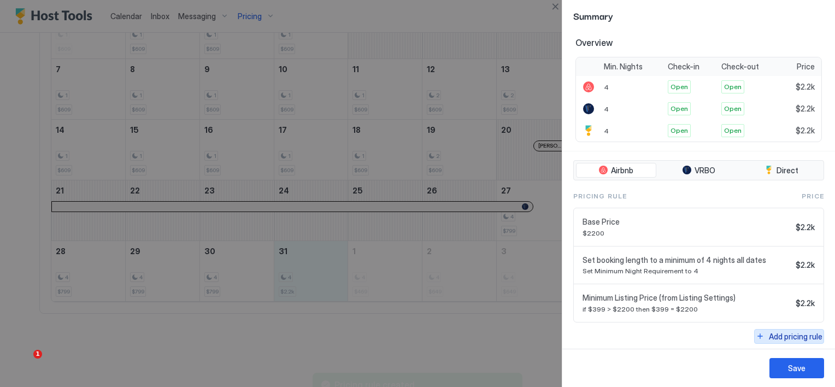
click at [769, 333] on div "Add pricing rule" at bounding box center [796, 336] width 54 height 11
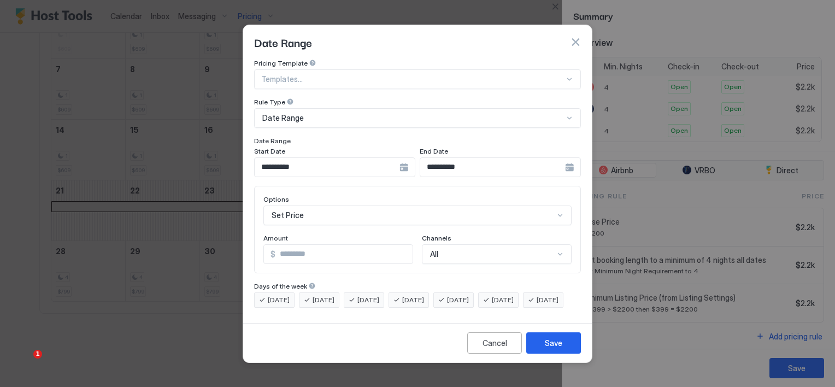
click at [406, 157] on div "**********" at bounding box center [334, 167] width 161 height 20
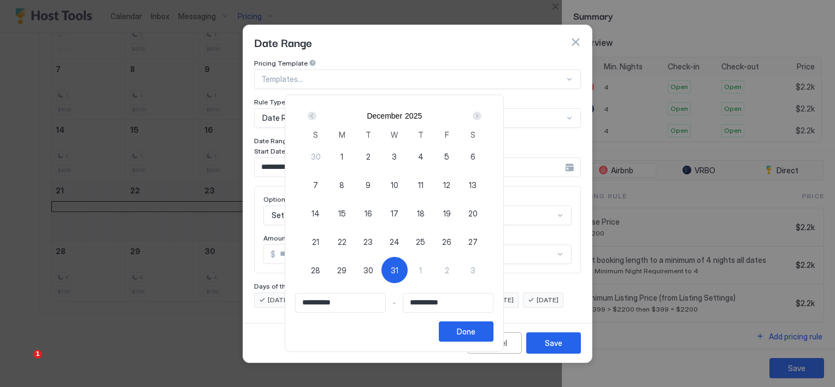
click at [408, 267] on div "31" at bounding box center [394, 270] width 26 height 26
click at [398, 271] on span "31" at bounding box center [395, 269] width 8 height 11
type input "**********"
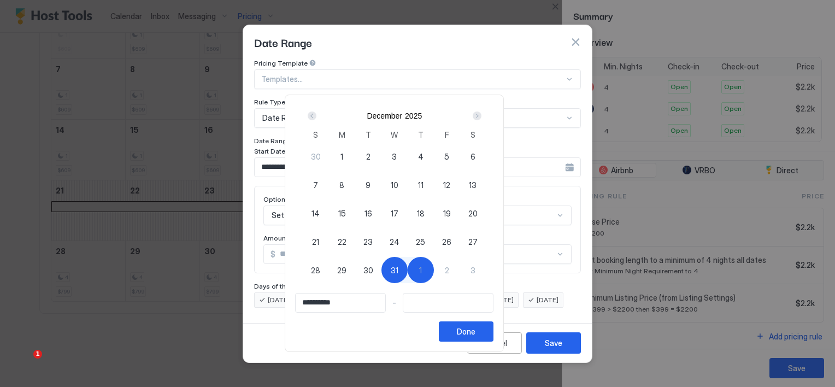
click at [434, 269] on div "1" at bounding box center [421, 270] width 26 height 26
type input "**********"
click at [475, 330] on div "Done" at bounding box center [466, 331] width 19 height 11
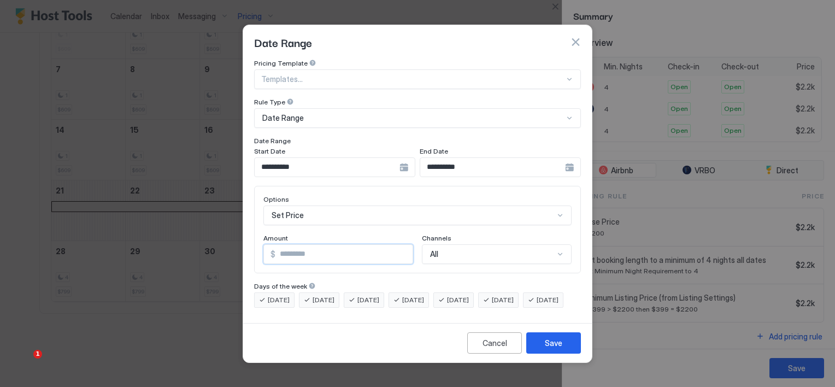
click at [305, 250] on input "*" at bounding box center [343, 254] width 137 height 19
type input "***"
click at [557, 349] on div "Save" at bounding box center [553, 342] width 17 height 11
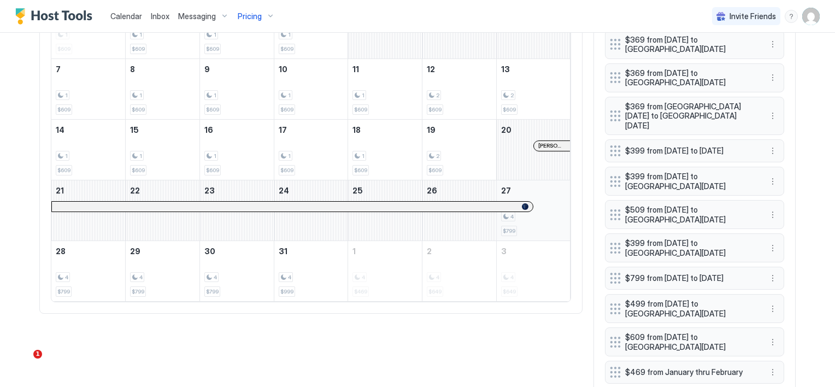
click at [530, 211] on div "4" at bounding box center [533, 216] width 65 height 10
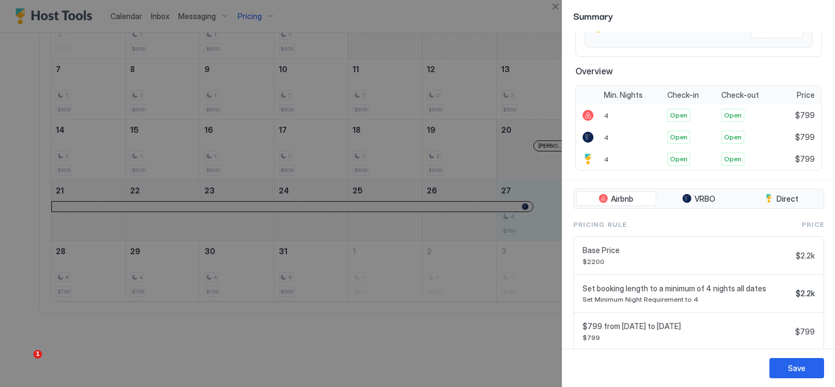
scroll to position [248, 0]
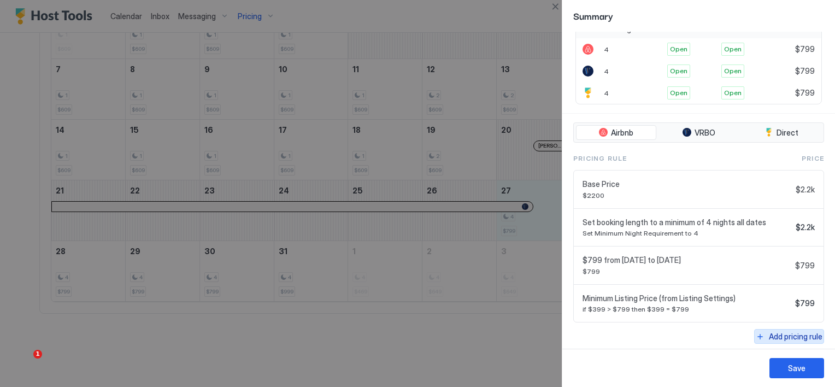
click at [769, 331] on div "Add pricing rule" at bounding box center [796, 336] width 54 height 11
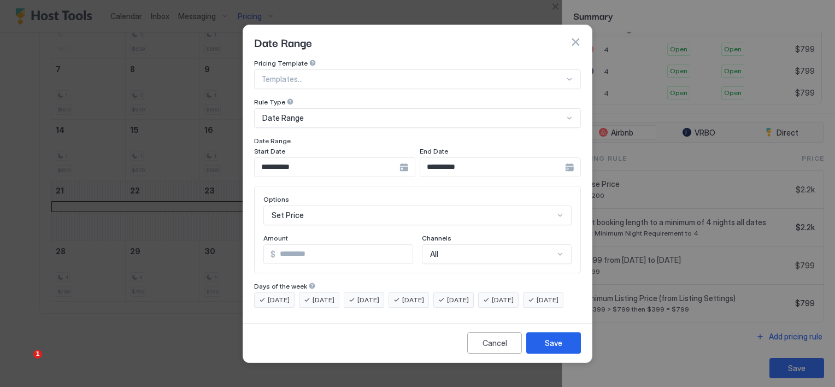
click at [402, 160] on div "**********" at bounding box center [334, 167] width 161 height 20
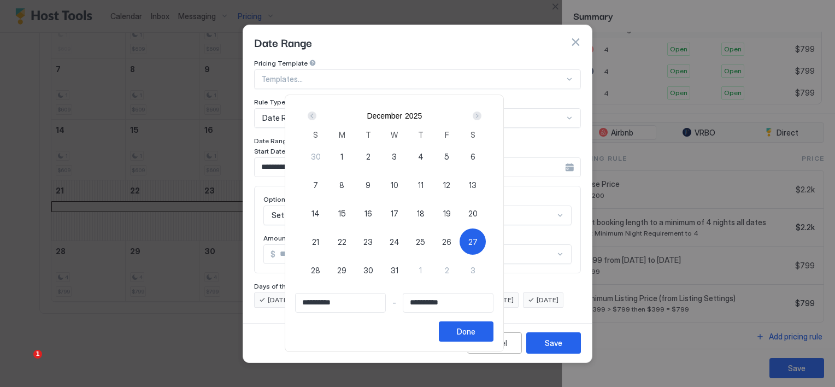
click at [486, 240] on div "27" at bounding box center [473, 241] width 26 height 26
type input "**********"
click at [481, 115] on div "Next" at bounding box center [477, 115] width 9 height 9
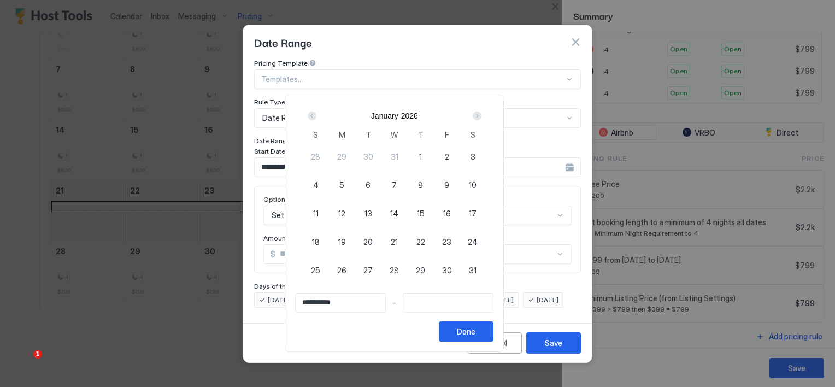
click at [481, 115] on div "Next" at bounding box center [477, 115] width 9 height 9
type input "**********"
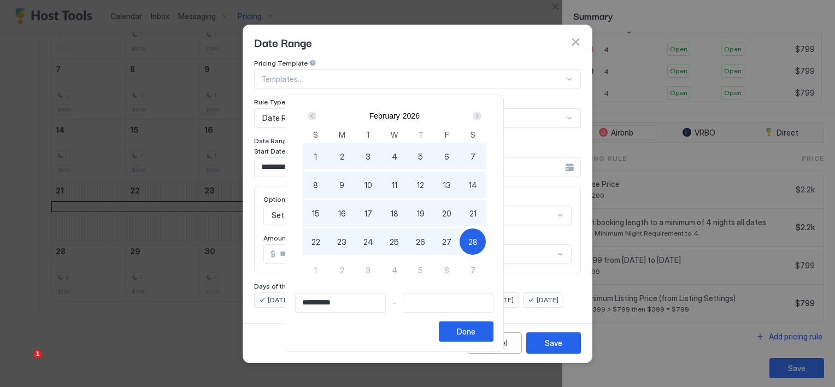
click at [486, 249] on div "28" at bounding box center [473, 241] width 26 height 26
type input "**********"
click at [475, 334] on div "Done" at bounding box center [466, 331] width 19 height 11
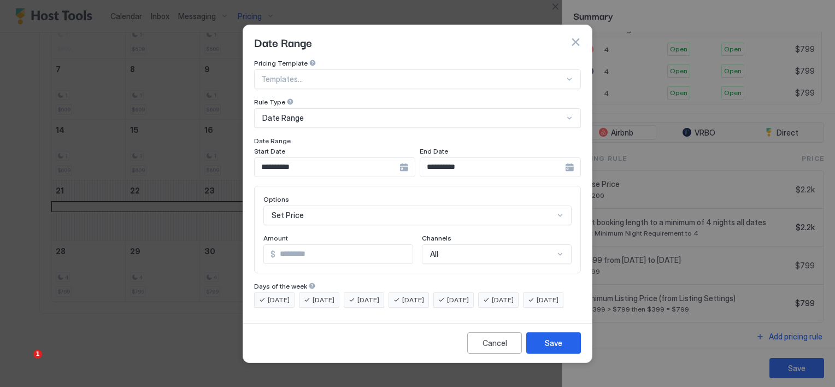
click at [302, 205] on div "Set Price" at bounding box center [417, 215] width 308 height 20
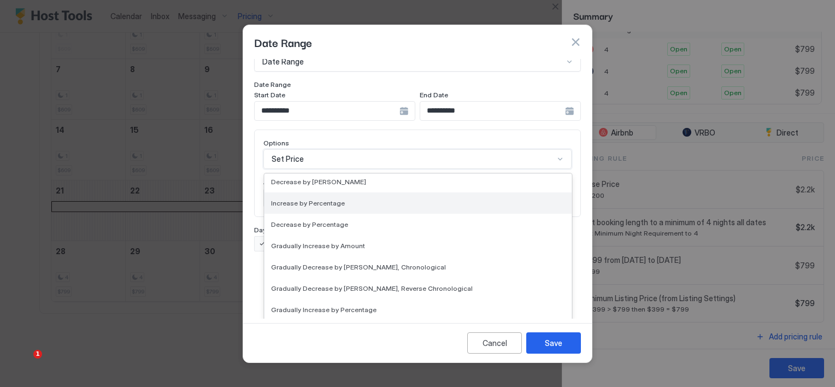
scroll to position [164, 0]
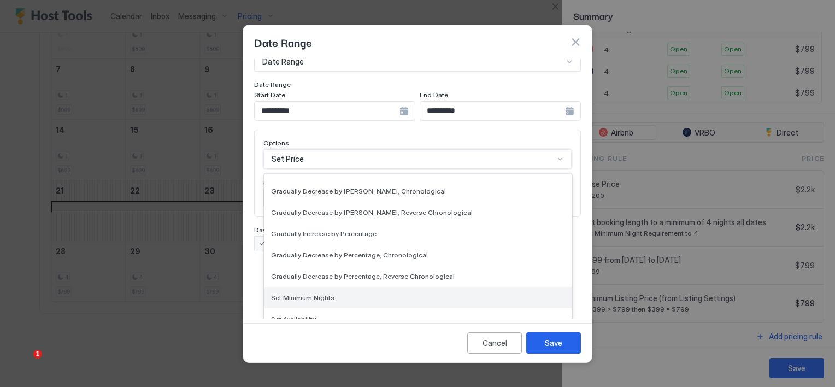
click at [315, 293] on span "Set Minimum Nights" at bounding box center [302, 297] width 63 height 8
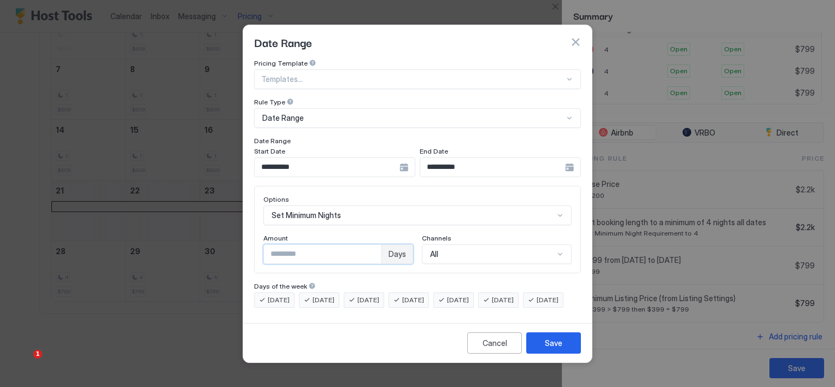
click at [299, 247] on input "*" at bounding box center [322, 254] width 117 height 19
type input "*"
click at [554, 349] on div "Save" at bounding box center [553, 342] width 17 height 11
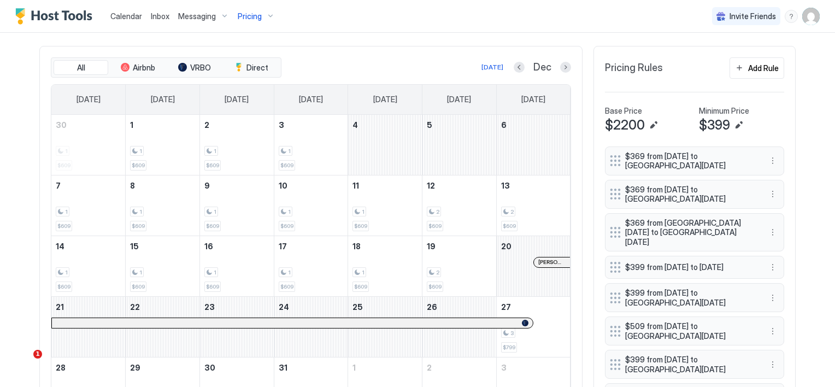
scroll to position [328, 0]
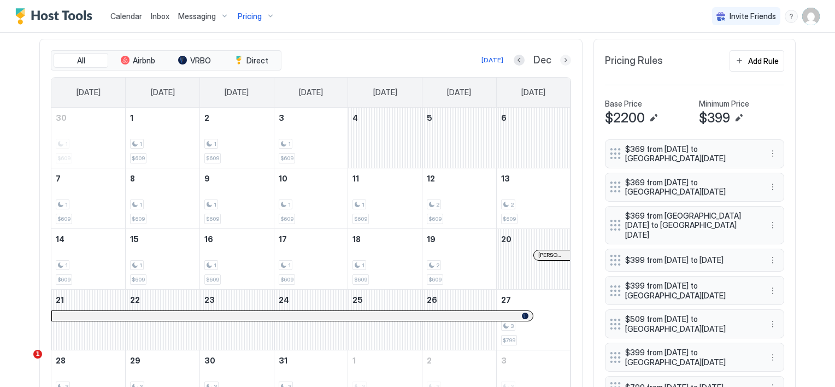
click at [560, 59] on button "Next month" at bounding box center [565, 60] width 11 height 11
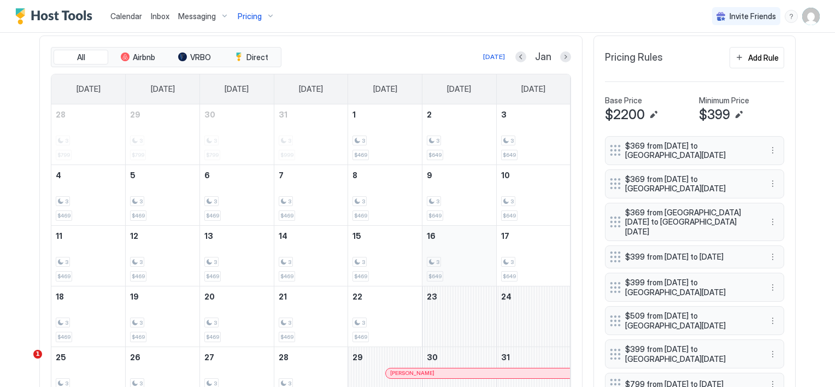
scroll to position [273, 0]
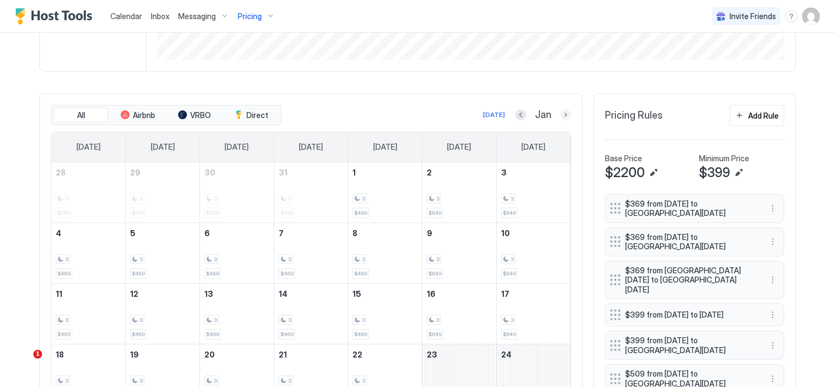
click at [561, 111] on button "Next month" at bounding box center [565, 114] width 11 height 11
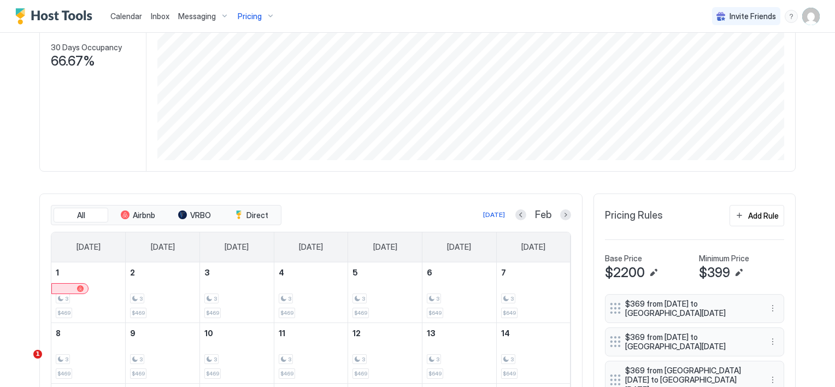
scroll to position [124, 0]
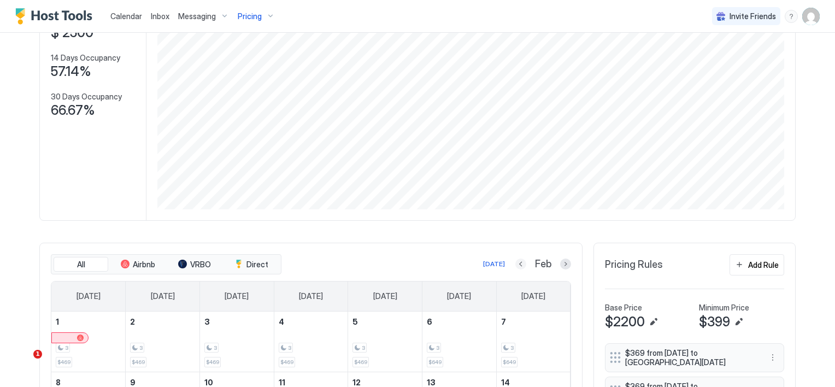
click at [515, 262] on button "Previous month" at bounding box center [520, 263] width 11 height 11
click at [560, 260] on button "Next month" at bounding box center [565, 263] width 11 height 11
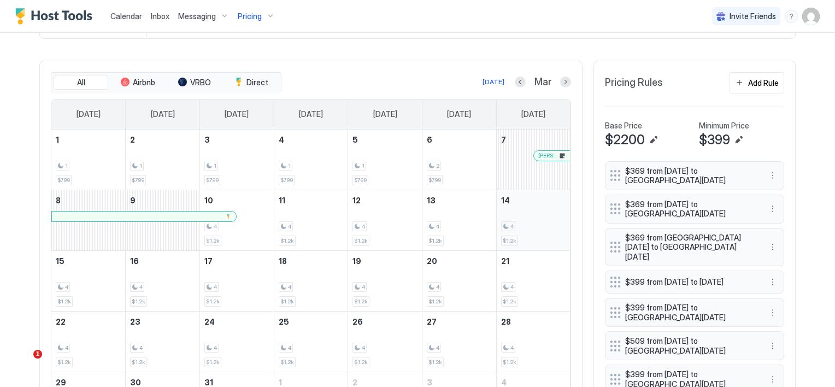
scroll to position [288, 0]
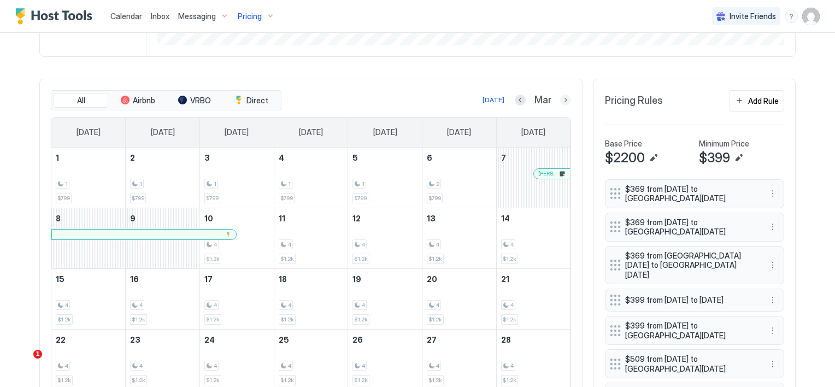
click at [564, 98] on button "Next month" at bounding box center [565, 100] width 11 height 11
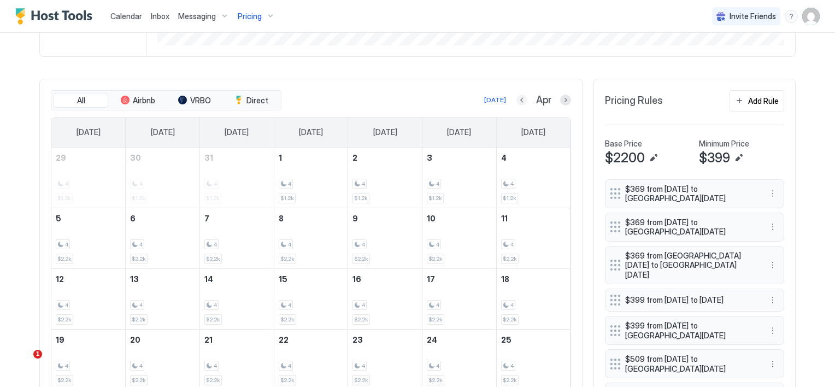
click at [516, 98] on button "Previous month" at bounding box center [521, 100] width 11 height 11
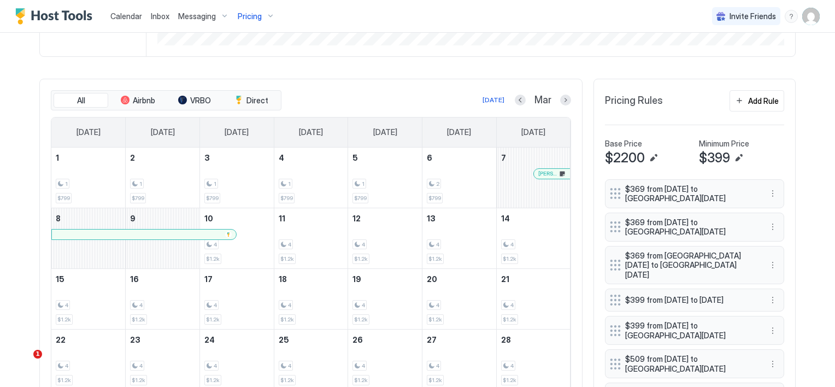
click at [119, 20] on span "Calendar" at bounding box center [126, 15] width 32 height 9
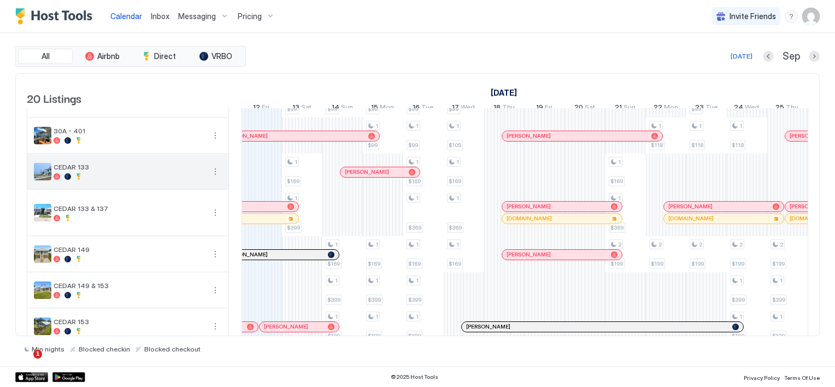
scroll to position [164, 0]
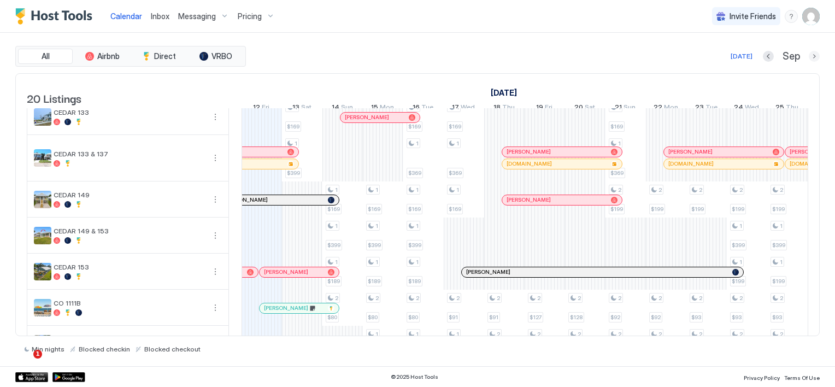
click at [814, 52] on button "Next month" at bounding box center [814, 56] width 11 height 11
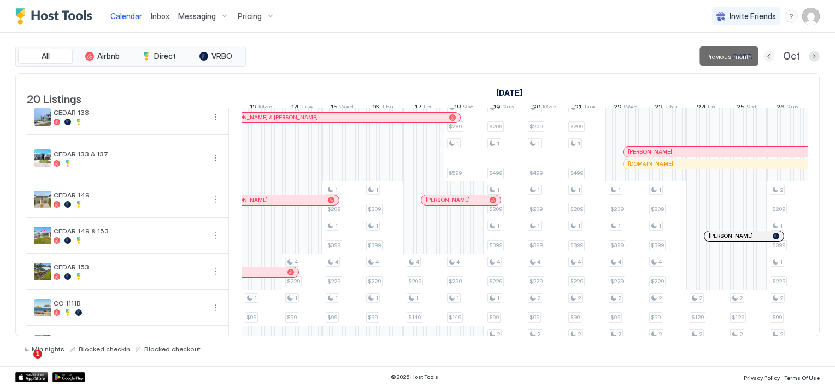
click at [771, 56] on button "Previous month" at bounding box center [768, 56] width 11 height 11
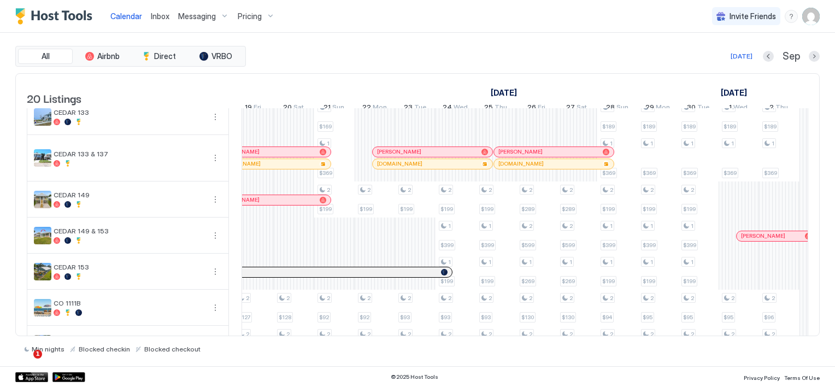
scroll to position [0, 975]
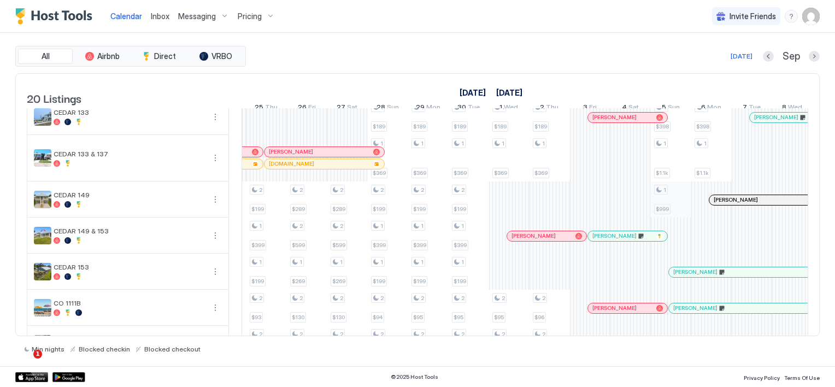
click at [661, 217] on div "1 $999 1 $800 1 $999 1 $99 1 $169 1 $399 1 $139 1 $800 1 $999 1 $99 1 $169 1 $3…" at bounding box center [206, 316] width 2184 height 742
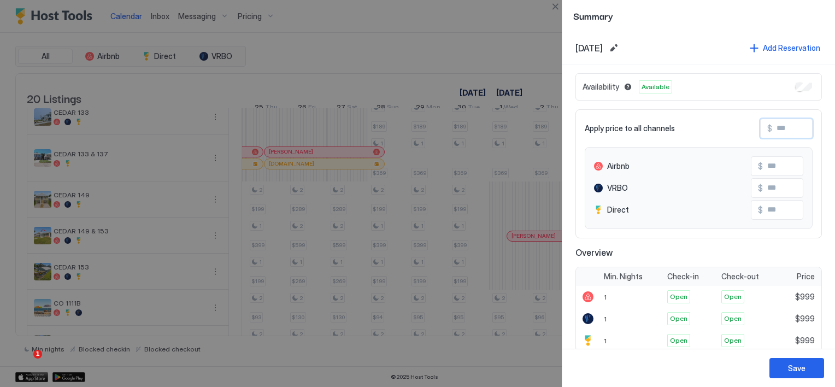
click at [772, 134] on input "Input Field" at bounding box center [815, 128] width 87 height 19
click at [772, 132] on input "Input Field" at bounding box center [815, 128] width 87 height 19
type input "*"
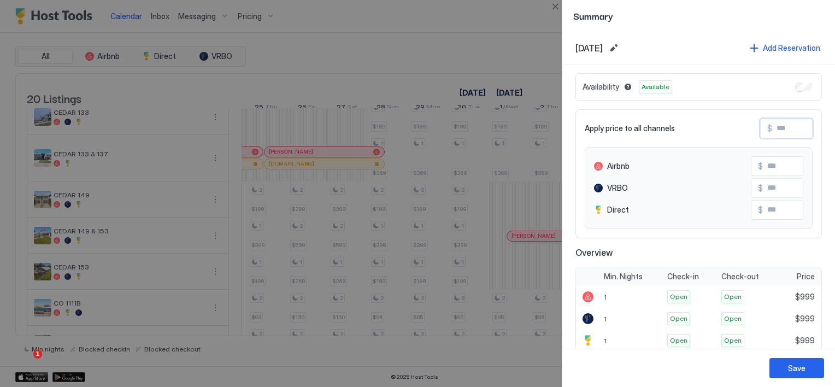
type input "*"
type input "**"
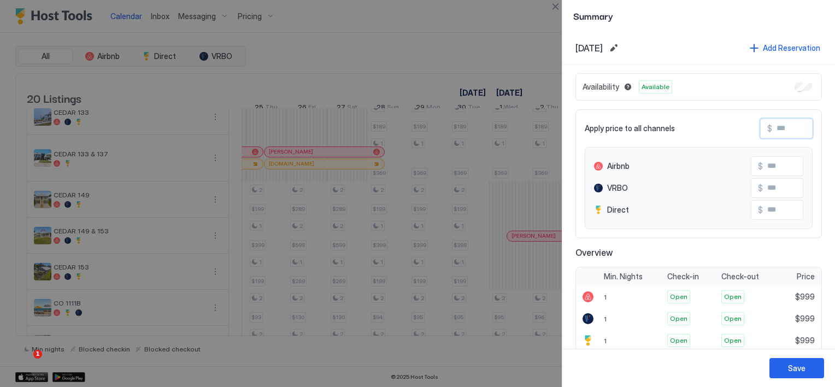
type input "**"
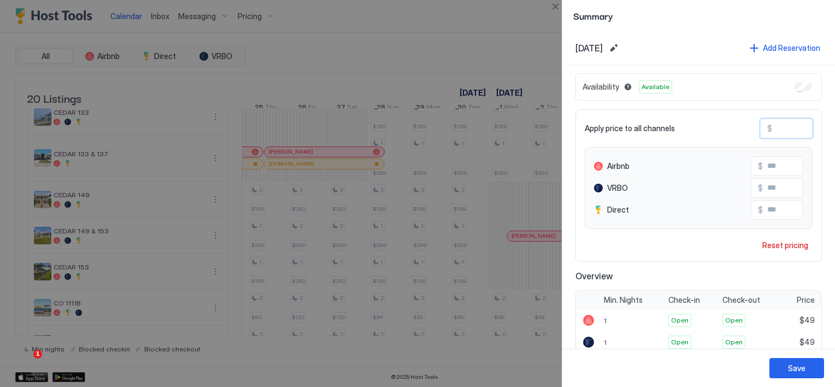
type input "***"
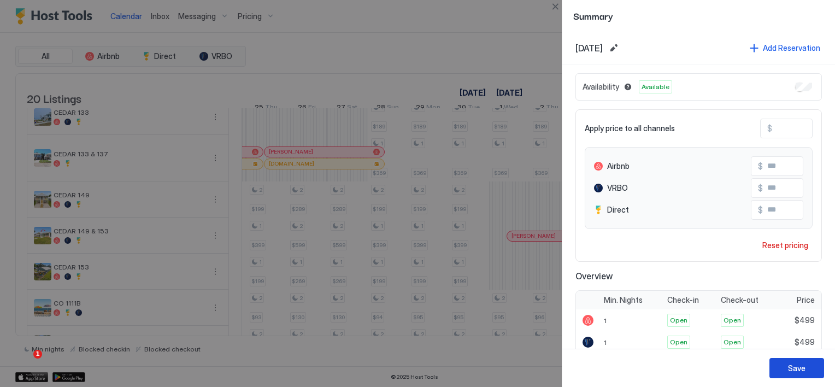
click at [796, 367] on div "Save" at bounding box center [796, 367] width 17 height 11
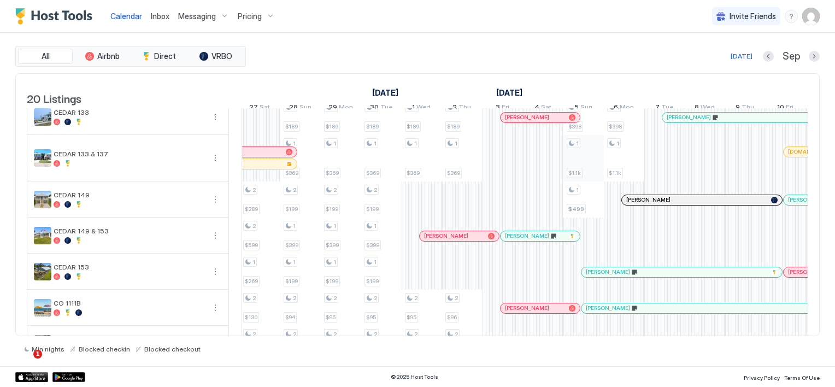
click at [574, 179] on div "1 $999 1 $800 1 $999 1 $99 1 $169 1 $399 1 $139 1 $800 1 $999 1 $99 1 $169 1 $3…" at bounding box center [119, 316] width 2184 height 742
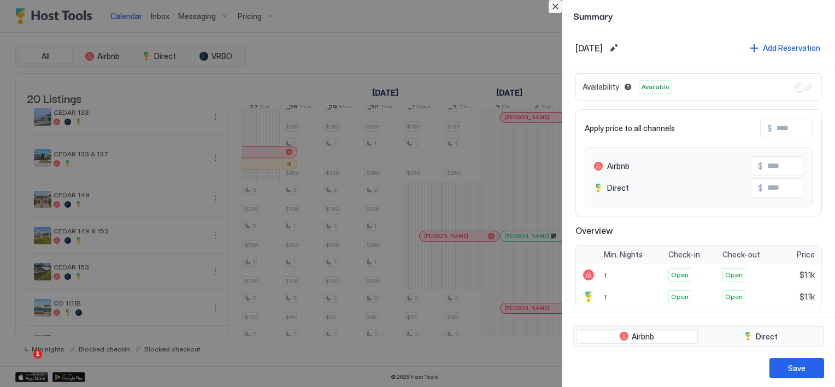
click at [556, 7] on button "Close" at bounding box center [555, 6] width 13 height 13
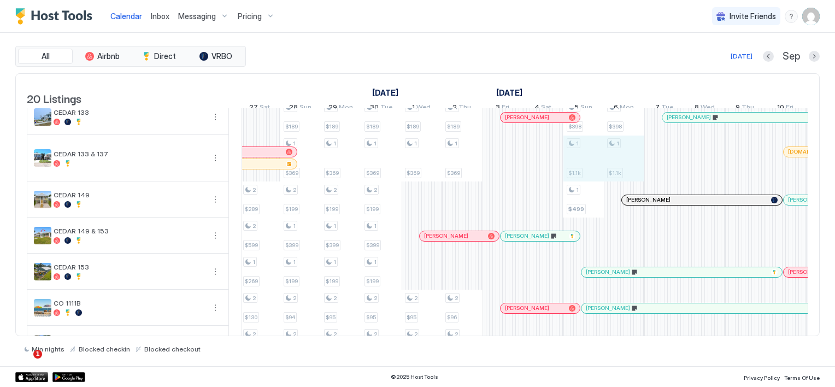
drag, startPoint x: 574, startPoint y: 180, endPoint x: 612, endPoint y: 179, distance: 38.3
click at [612, 179] on div "1 $999 1 $800 1 $999 1 $99 1 $169 1 $399 1 $139 1 $800 1 $999 1 $99 1 $169 1 $3…" at bounding box center [119, 316] width 2184 height 742
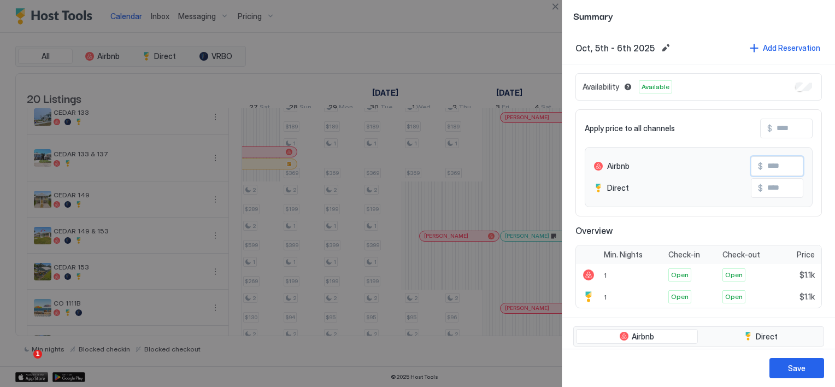
click at [768, 168] on input "Input Field" at bounding box center [806, 166] width 87 height 19
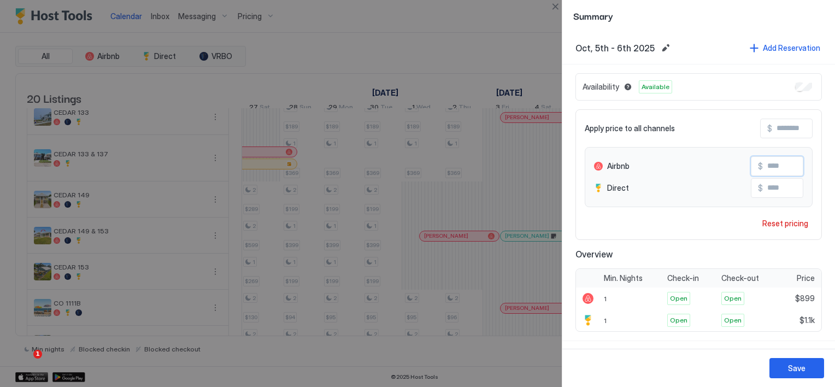
click at [767, 162] on input "***" at bounding box center [806, 166] width 87 height 19
type input "***"
click at [765, 185] on input "Input Field" at bounding box center [806, 188] width 87 height 19
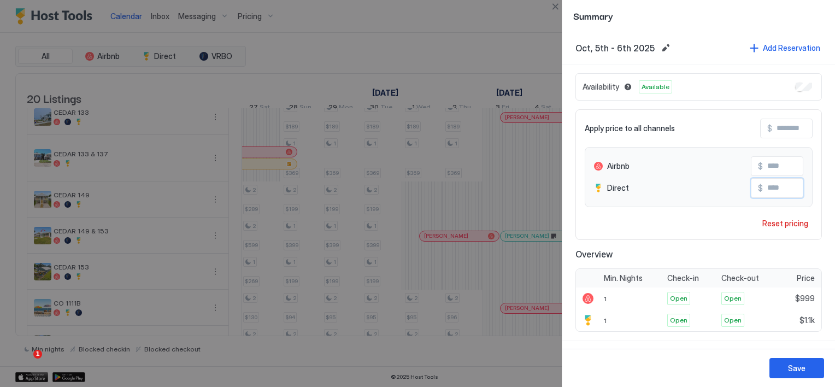
click at [765, 185] on input "Input Field" at bounding box center [806, 188] width 87 height 19
type input "***"
click at [793, 369] on div "Save" at bounding box center [796, 367] width 17 height 11
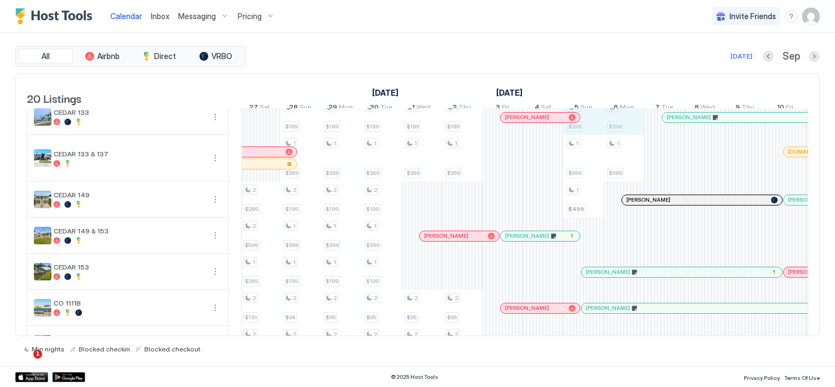
click at [618, 126] on div "1 $999 1 $800 1 $999 1 $99 1 $169 1 $399 1 $139 1 $800 1 $999 1 $99 1 $169 1 $3…" at bounding box center [119, 316] width 2184 height 742
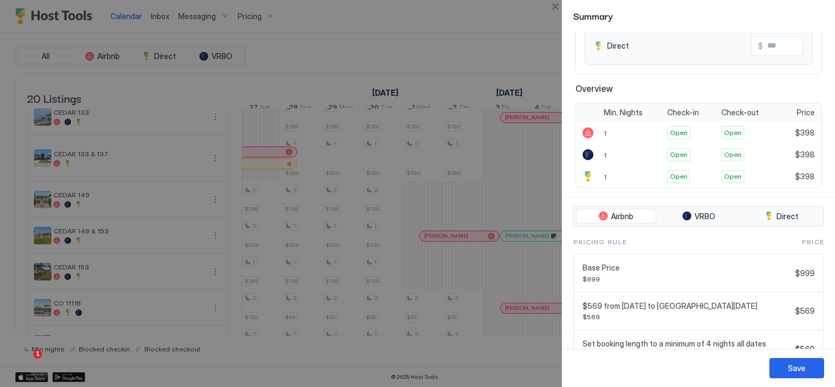
scroll to position [0, 0]
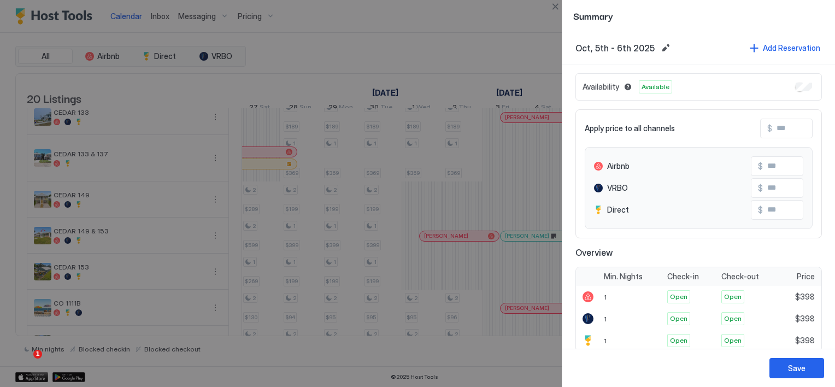
click at [772, 132] on input "Input Field" at bounding box center [815, 128] width 87 height 19
click at [772, 127] on input "Input Field" at bounding box center [815, 128] width 87 height 19
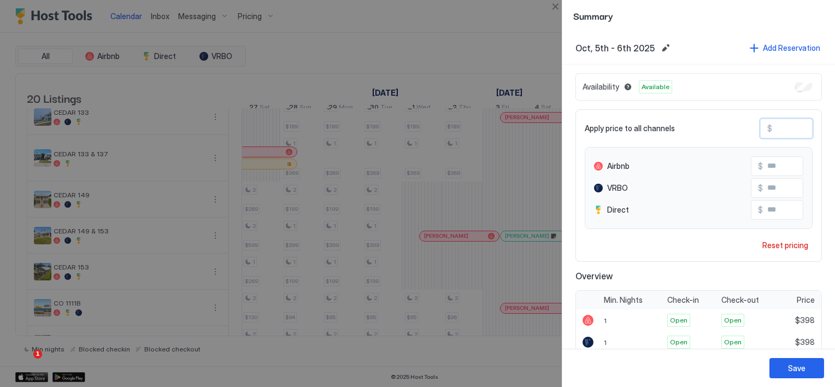
type input "***"
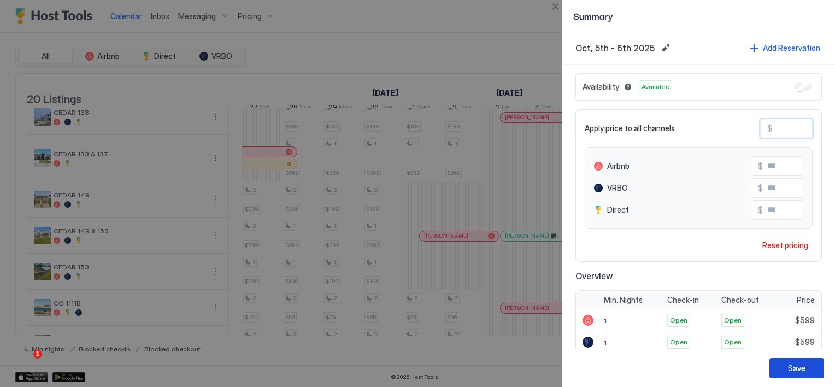
click at [799, 369] on div "Save" at bounding box center [796, 367] width 17 height 11
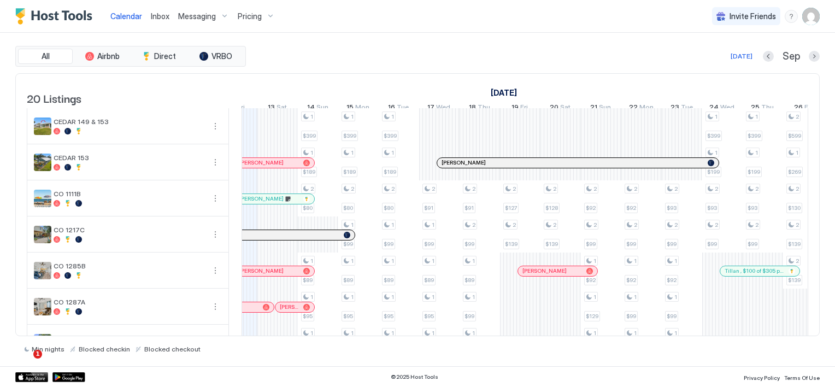
scroll to position [164, 0]
